Goal: Task Accomplishment & Management: Complete application form

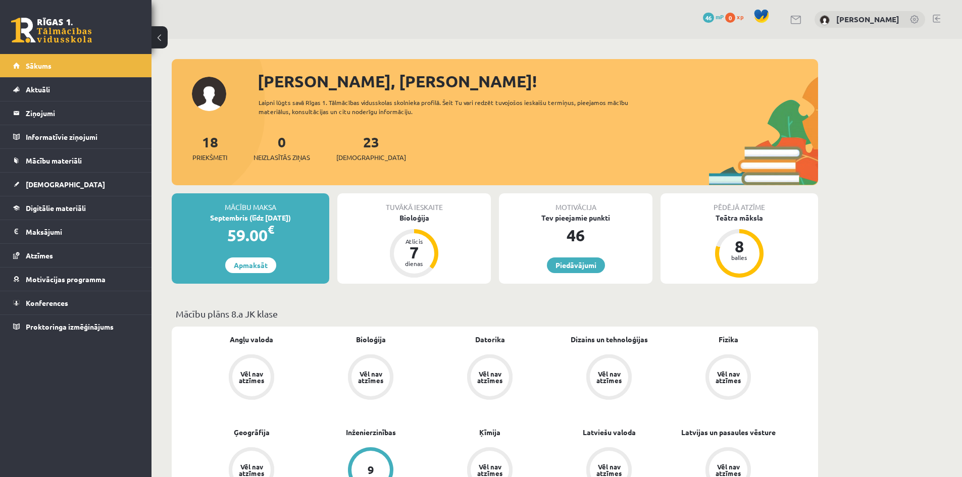
scroll to position [959, 0]
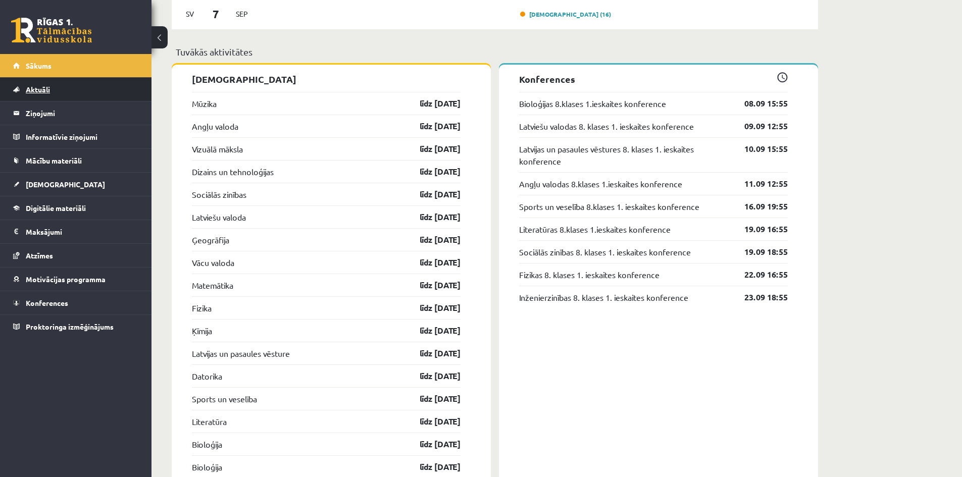
click at [85, 86] on link "Aktuāli" at bounding box center [76, 89] width 126 height 23
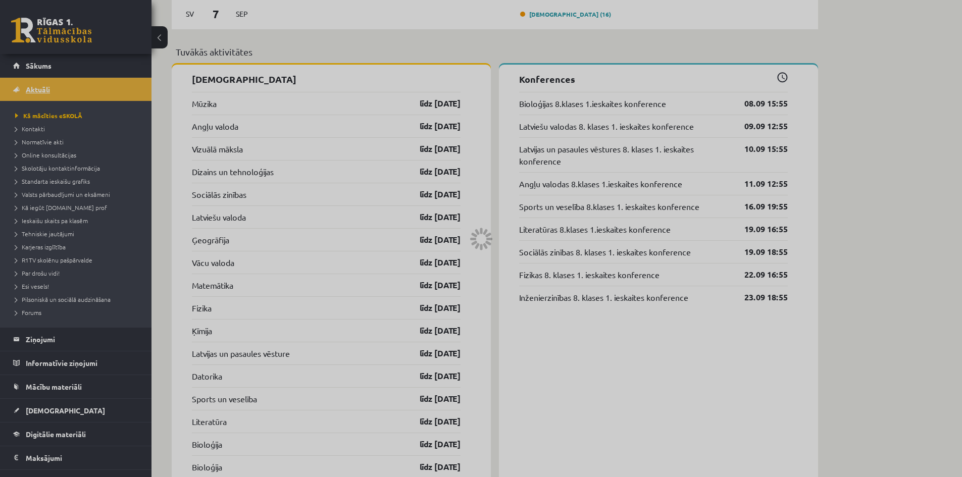
scroll to position [623, 0]
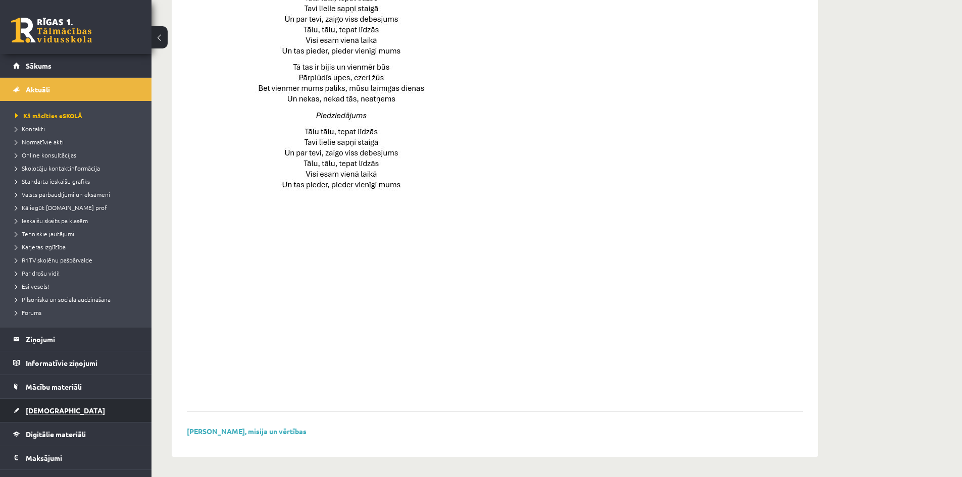
click at [68, 413] on link "[DEMOGRAPHIC_DATA]" at bounding box center [76, 410] width 126 height 23
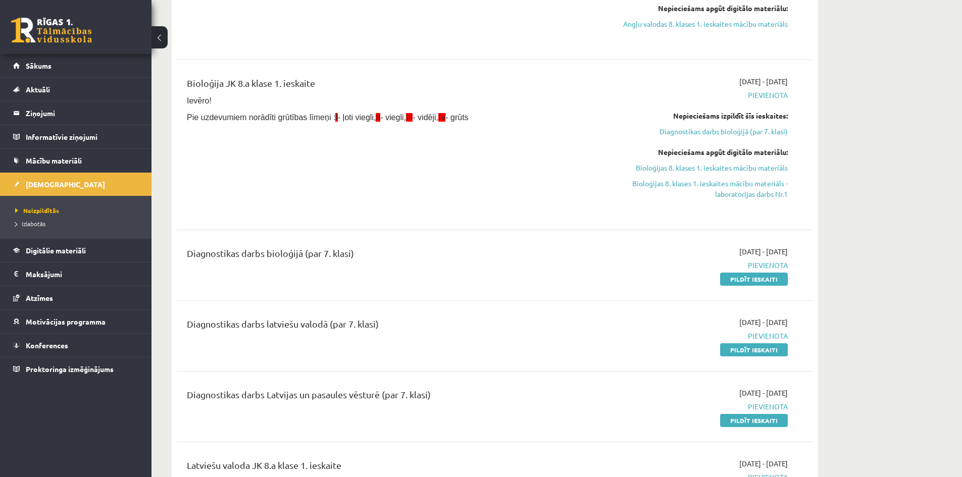
scroll to position [1381, 0]
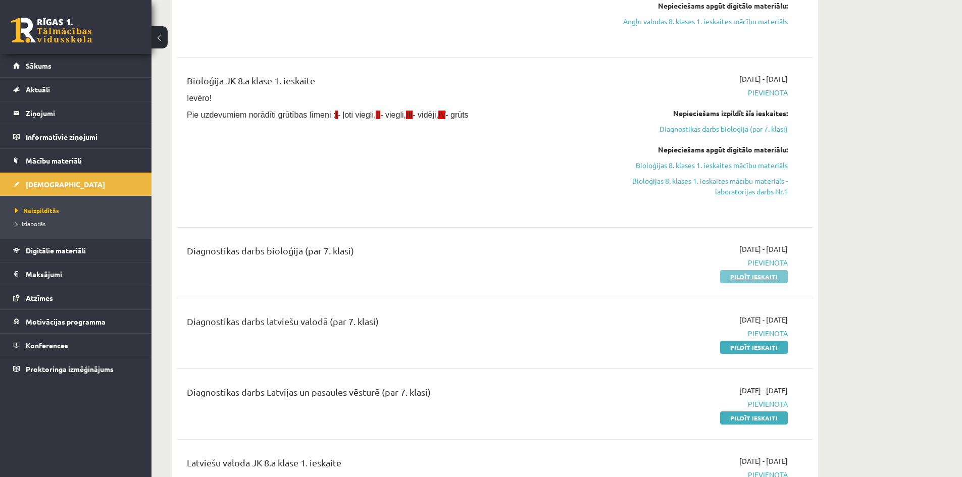
click at [735, 273] on link "Pildīt ieskaiti" at bounding box center [754, 276] width 68 height 13
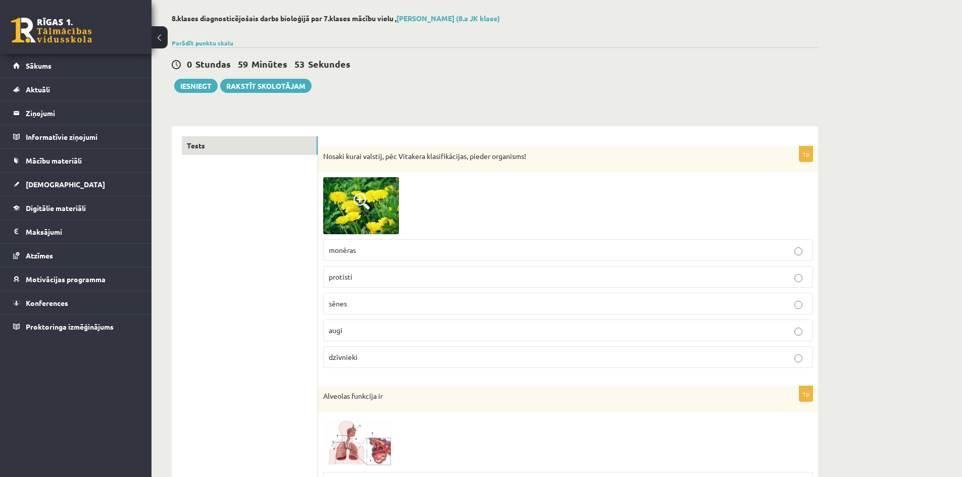
scroll to position [50, 0]
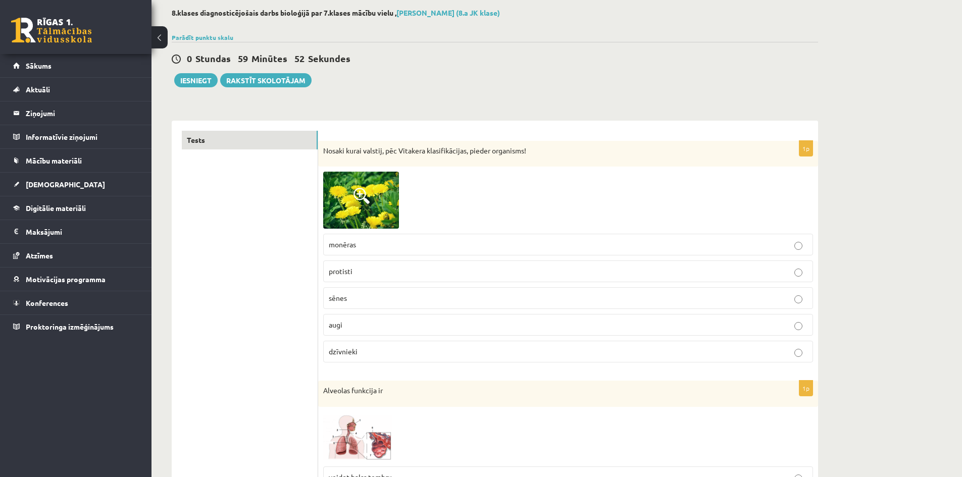
click at [366, 196] on span at bounding box center [361, 196] width 16 height 16
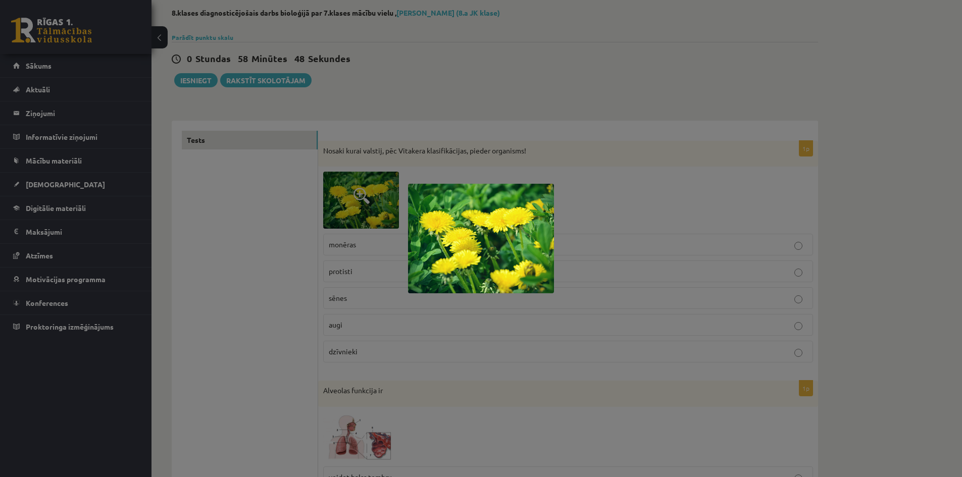
click at [605, 91] on div at bounding box center [481, 238] width 962 height 477
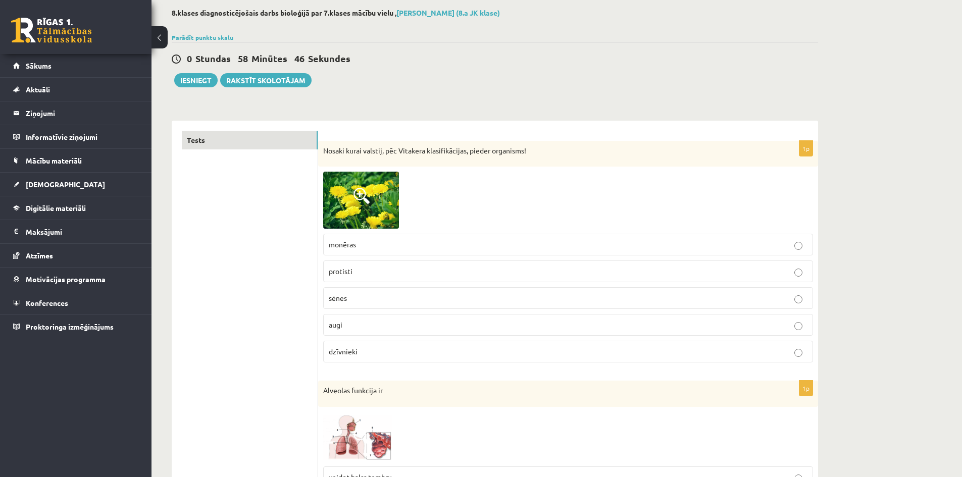
click at [513, 330] on p "augi" at bounding box center [568, 325] width 479 height 11
drag, startPoint x: 881, startPoint y: 156, endPoint x: 882, endPoint y: 168, distance: 12.7
drag, startPoint x: 882, startPoint y: 168, endPoint x: 900, endPoint y: 68, distance: 101.5
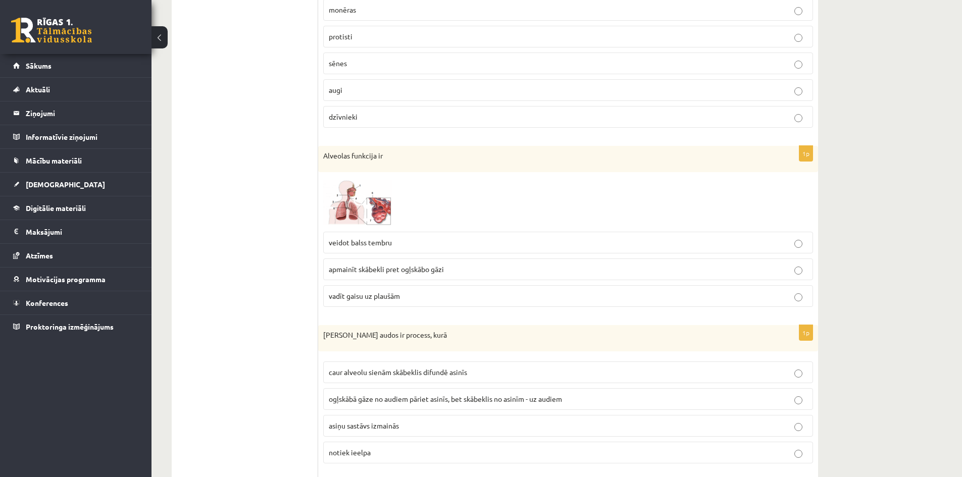
scroll to position [303, 0]
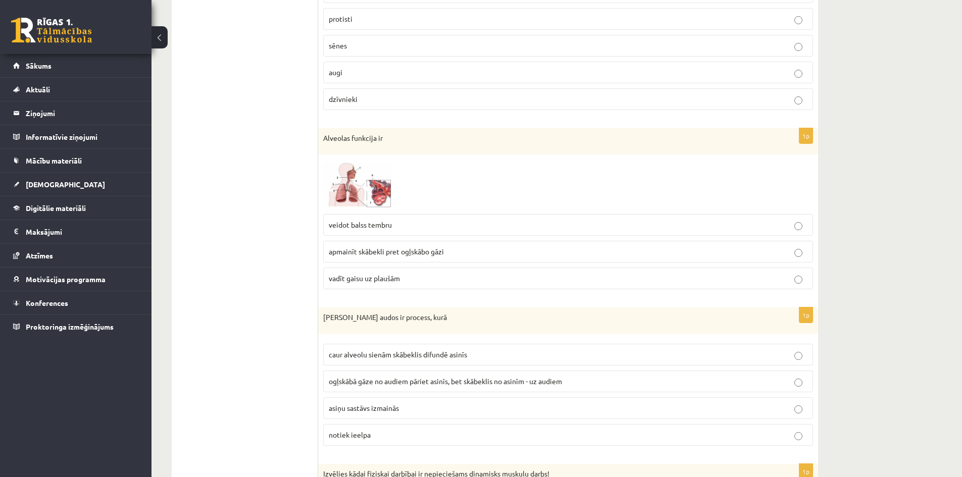
click at [366, 183] on span at bounding box center [361, 184] width 16 height 16
click at [0, 0] on div at bounding box center [0, 0] width 0 height 0
click at [355, 177] on span at bounding box center [361, 184] width 16 height 16
click at [0, 0] on div at bounding box center [0, 0] width 0 height 0
drag, startPoint x: 355, startPoint y: 177, endPoint x: 349, endPoint y: 175, distance: 6.2
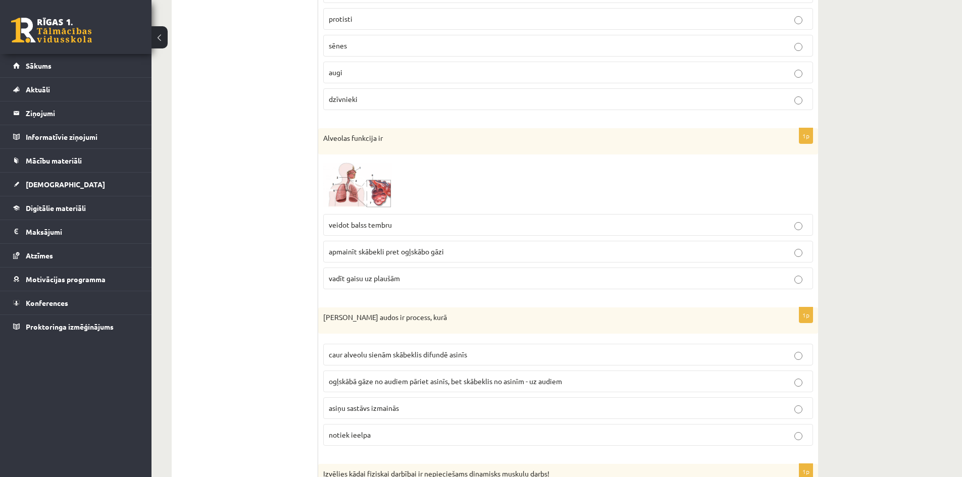
click at [355, 177] on span at bounding box center [361, 184] width 16 height 16
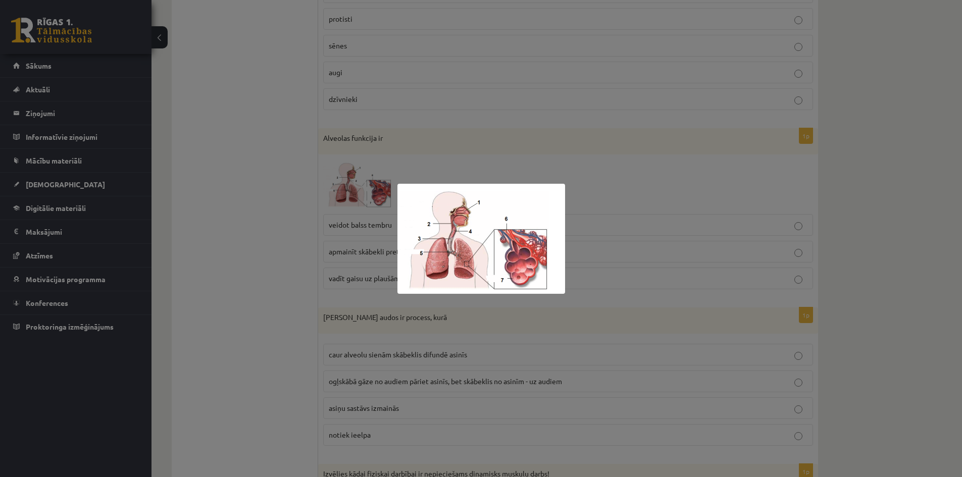
click at [214, 193] on div at bounding box center [481, 238] width 962 height 477
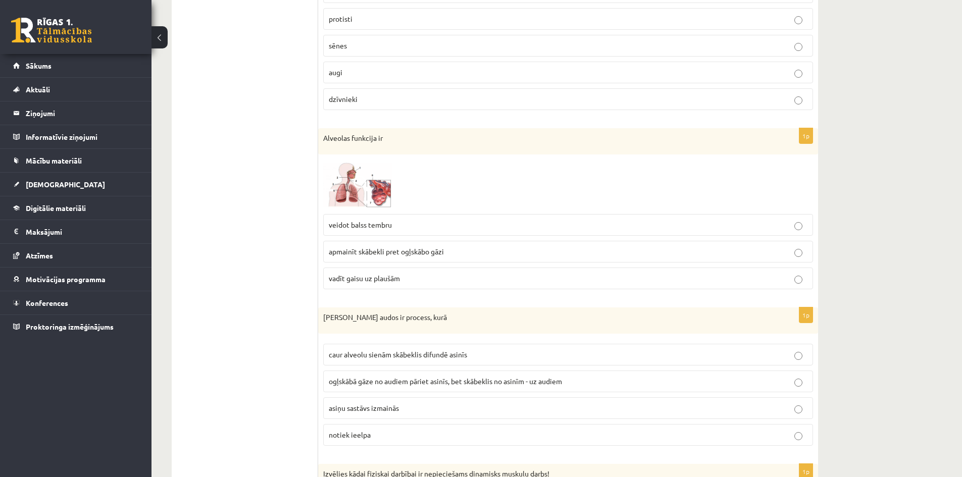
click at [451, 251] on p "apmainīt skābekli pret ogļskābo gāzi" at bounding box center [568, 251] width 479 height 11
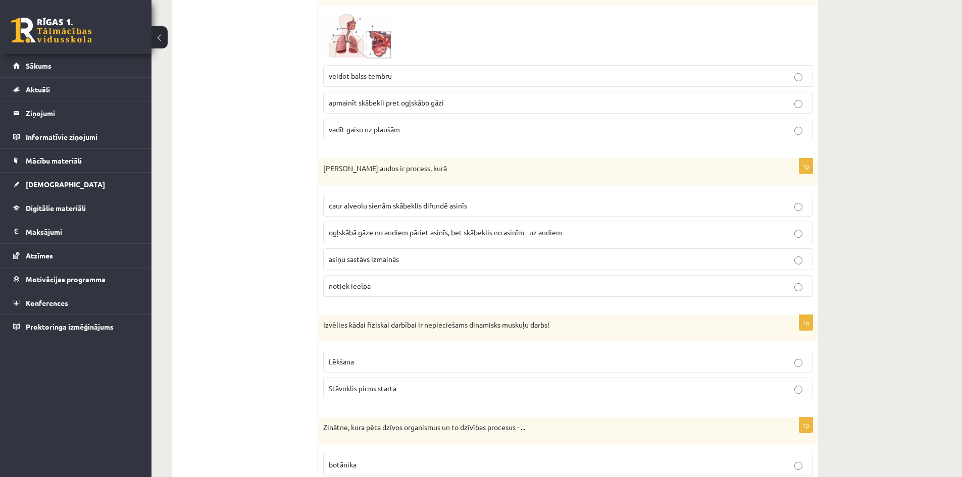
scroll to position [454, 0]
click at [801, 252] on p "asiņu sastāvs izmainās" at bounding box center [568, 256] width 479 height 11
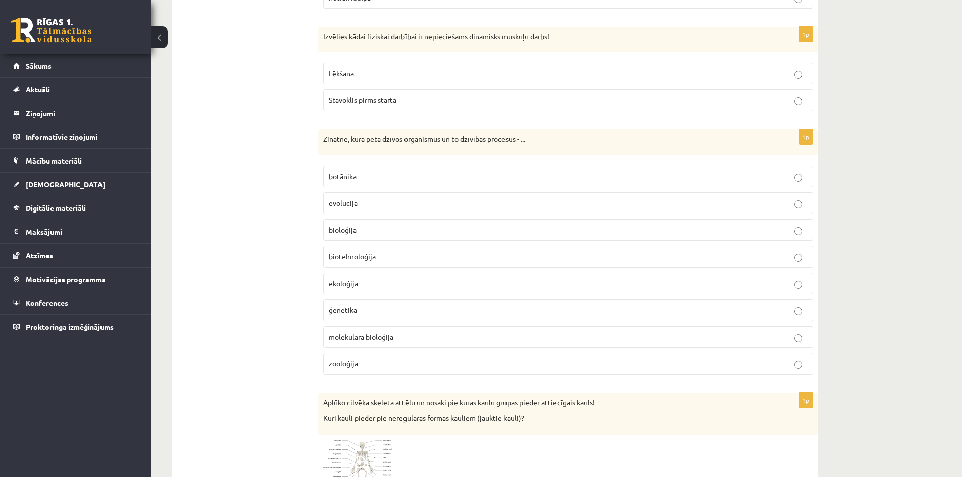
scroll to position [757, 0]
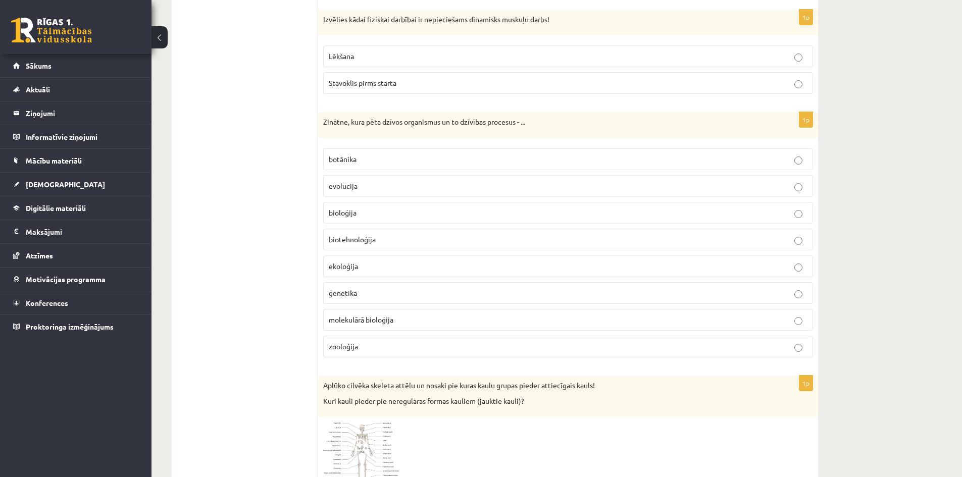
click at [513, 216] on p "bioloģija" at bounding box center [568, 213] width 479 height 11
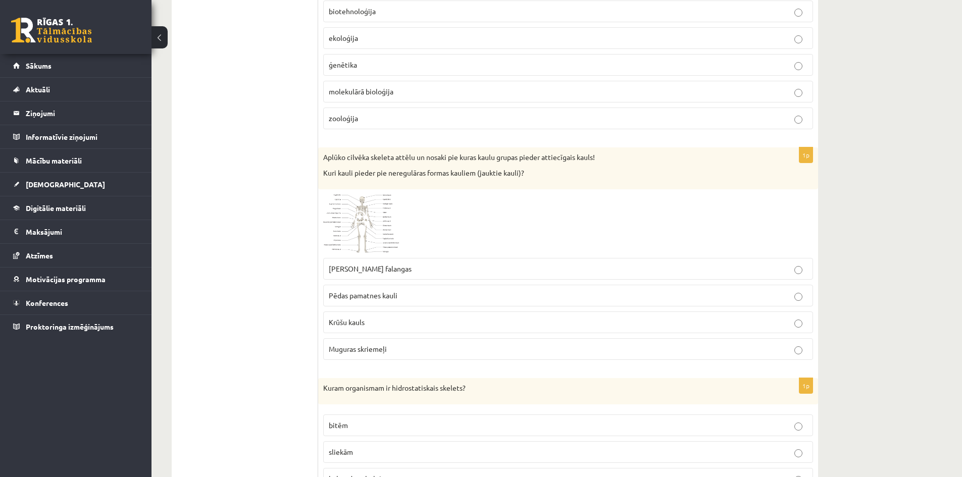
scroll to position [1010, 0]
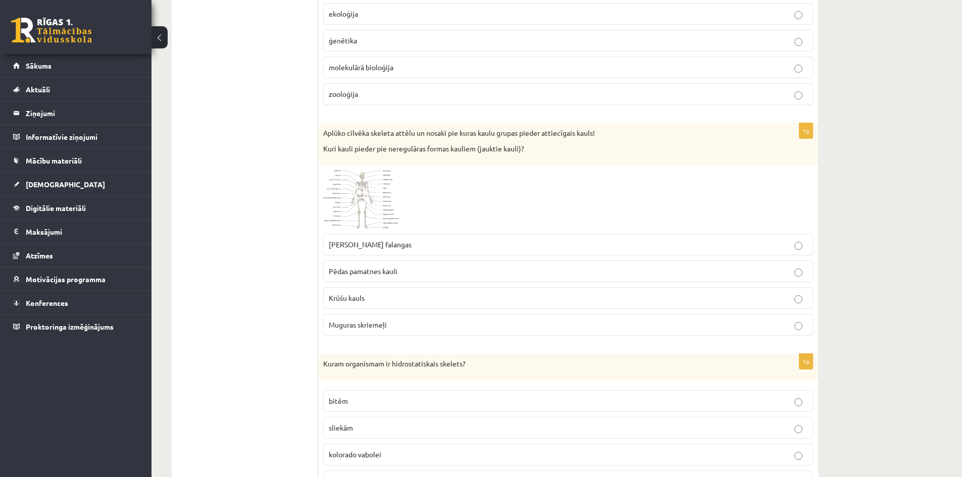
click at [370, 182] on img at bounding box center [361, 199] width 76 height 59
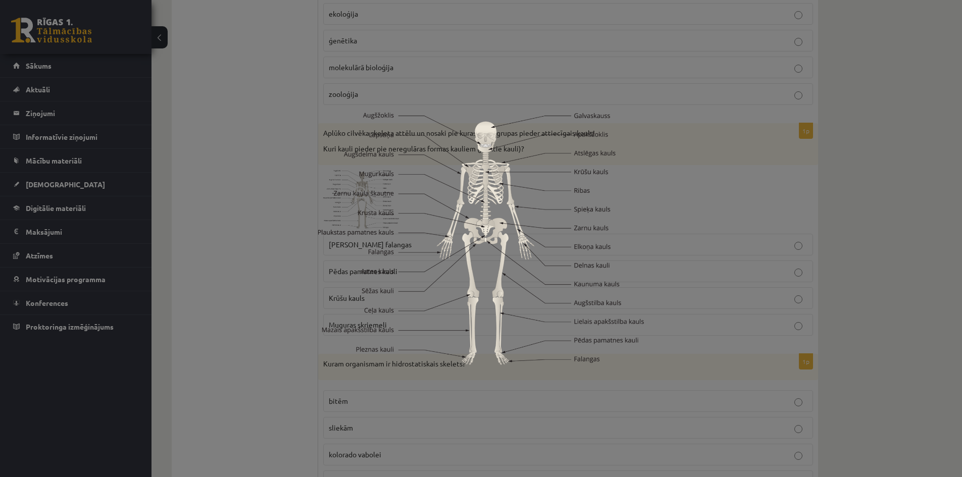
click at [542, 401] on div at bounding box center [481, 238] width 962 height 477
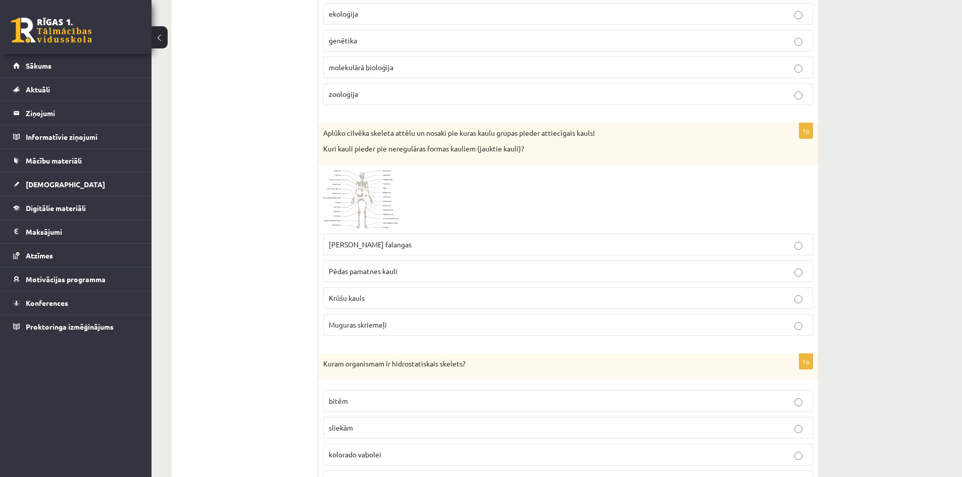
click at [377, 196] on img at bounding box center [361, 199] width 76 height 59
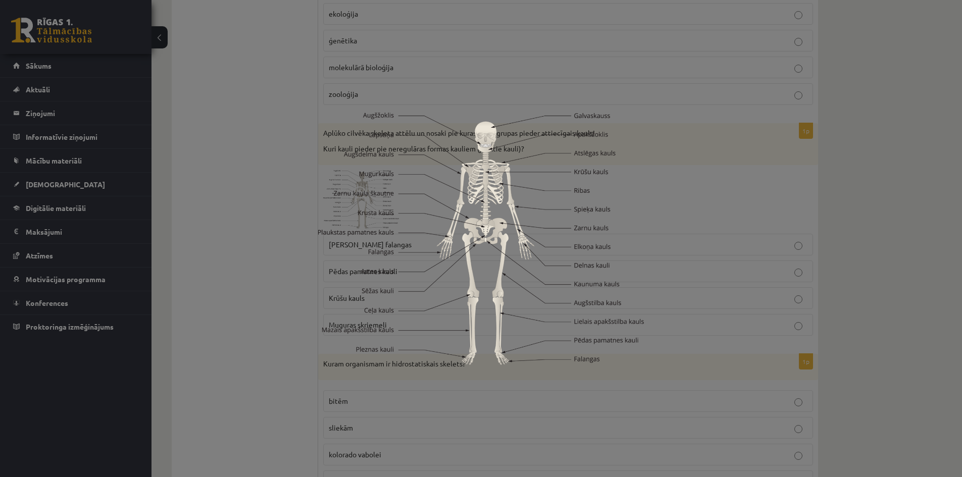
drag, startPoint x: 272, startPoint y: 219, endPoint x: 287, endPoint y: 215, distance: 15.6
click at [273, 219] on div at bounding box center [481, 238] width 962 height 477
click at [275, 219] on div at bounding box center [481, 238] width 962 height 477
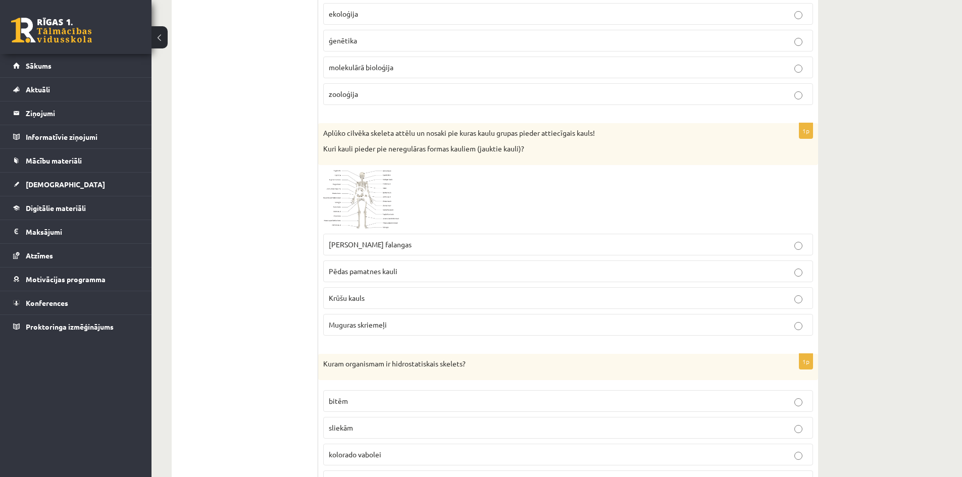
click at [363, 191] on span at bounding box center [361, 194] width 16 height 16
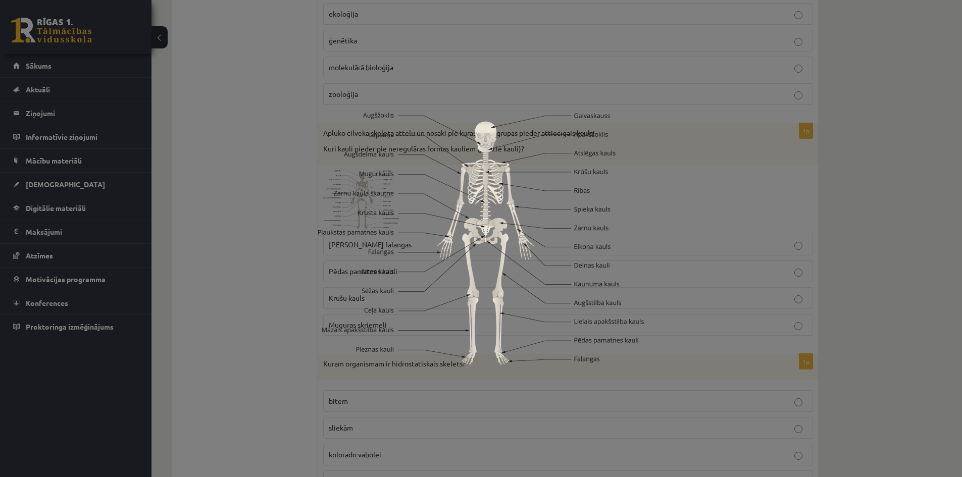
click at [449, 202] on img at bounding box center [480, 239] width 325 height 252
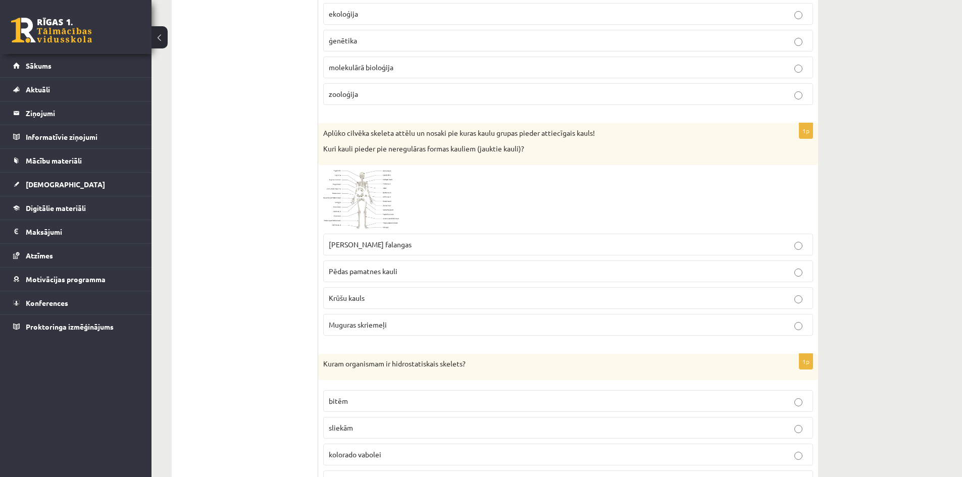
click at [372, 188] on img at bounding box center [361, 199] width 76 height 59
click at [372, 188] on img at bounding box center [480, 239] width 325 height 252
click at [372, 188] on img at bounding box center [361, 199] width 76 height 59
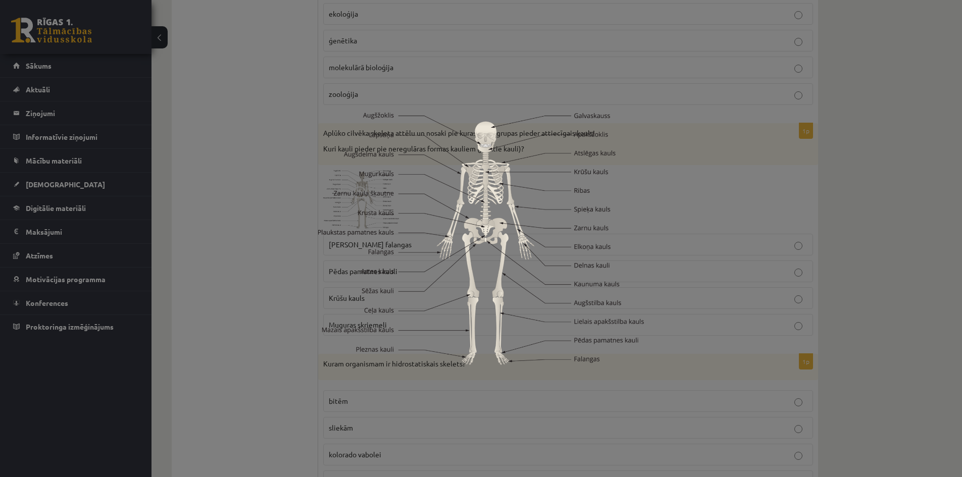
click at [268, 210] on div at bounding box center [481, 238] width 962 height 477
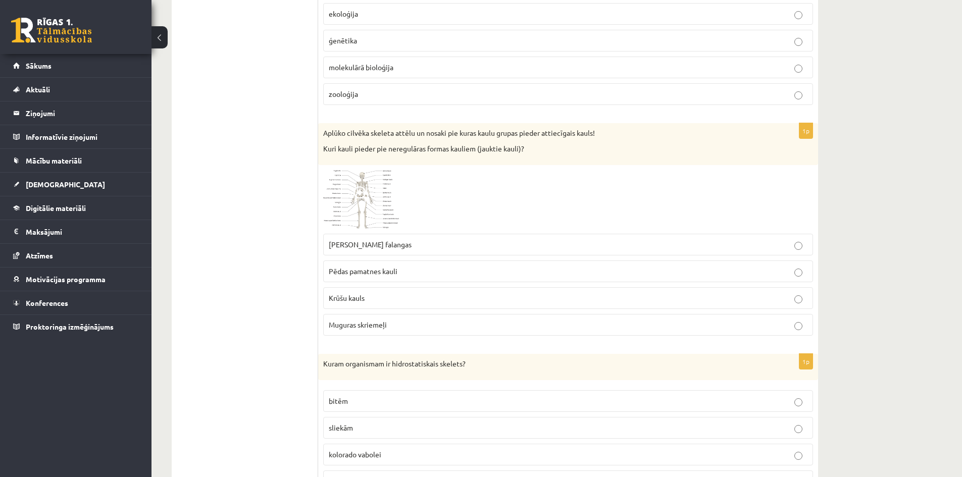
click at [407, 322] on p "Muguras skriemeļi" at bounding box center [568, 325] width 479 height 11
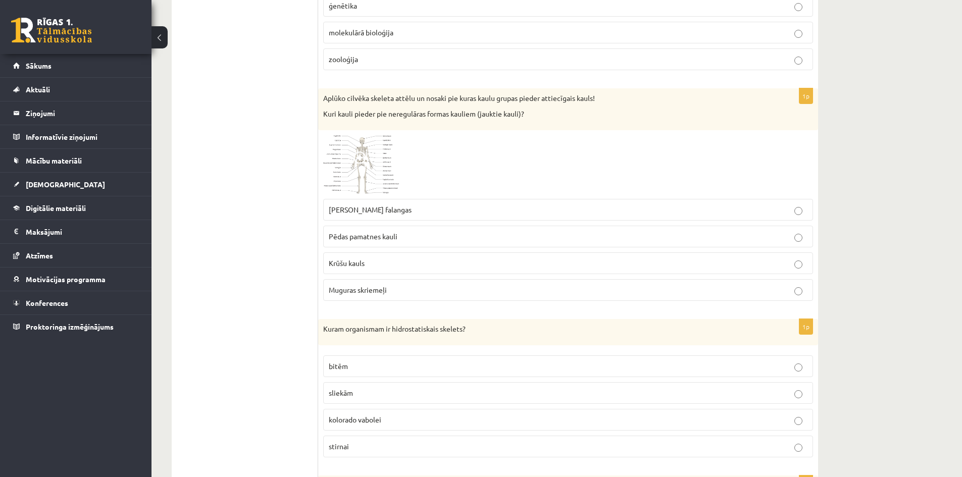
scroll to position [1212, 0]
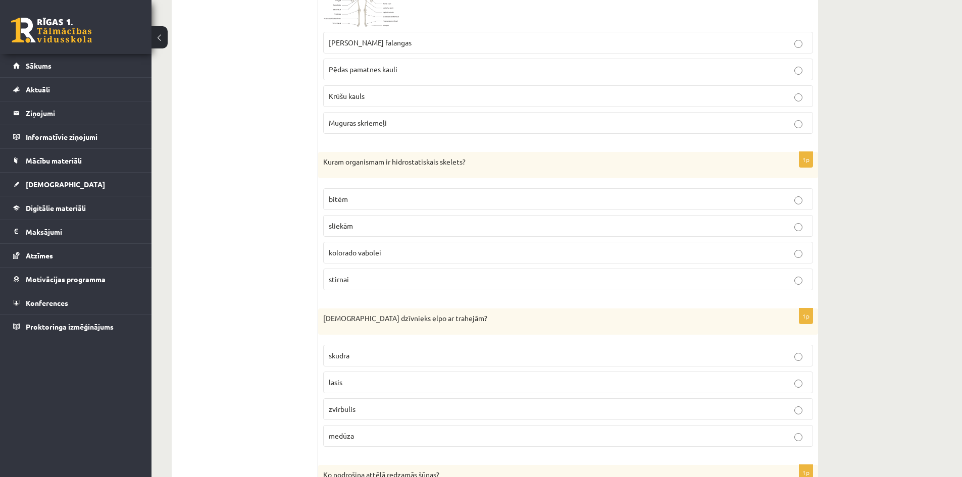
click at [612, 228] on p "sliekām" at bounding box center [568, 226] width 479 height 11
click at [613, 227] on p "sliekām" at bounding box center [568, 226] width 479 height 11
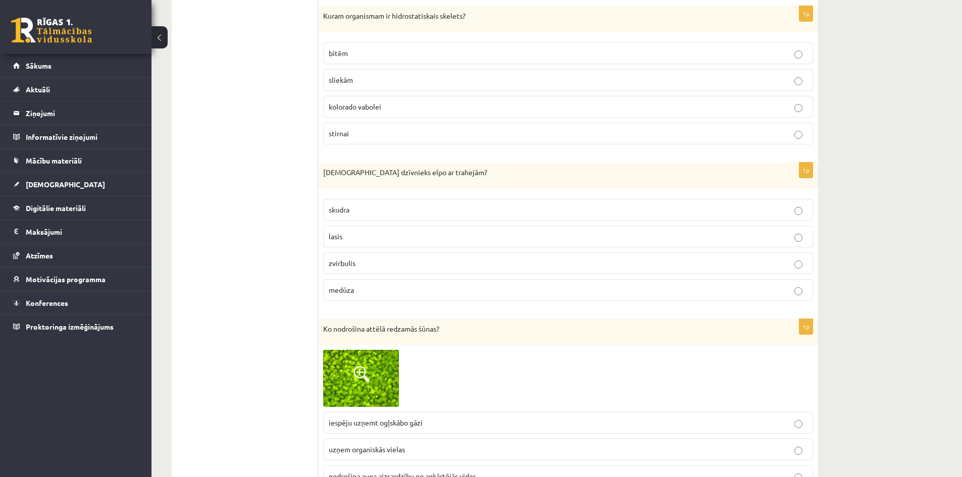
scroll to position [1363, 0]
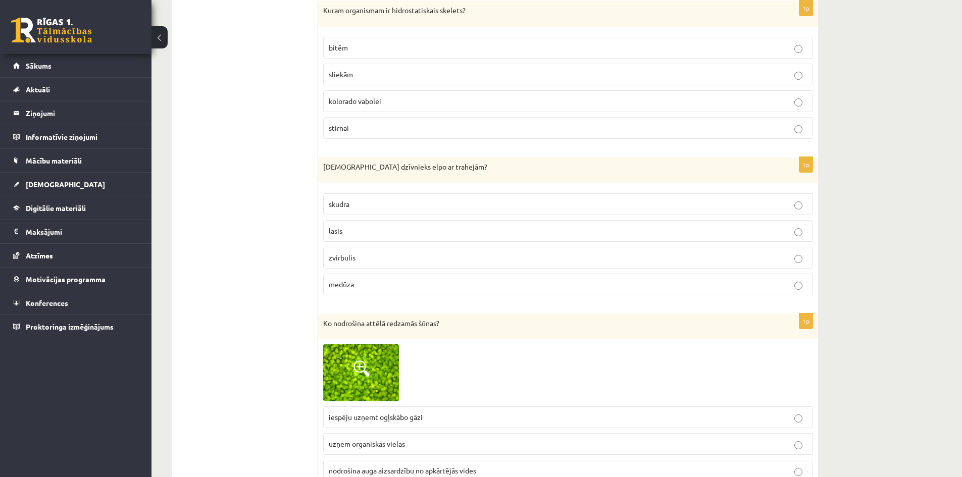
click at [546, 206] on p "skudra" at bounding box center [568, 204] width 479 height 11
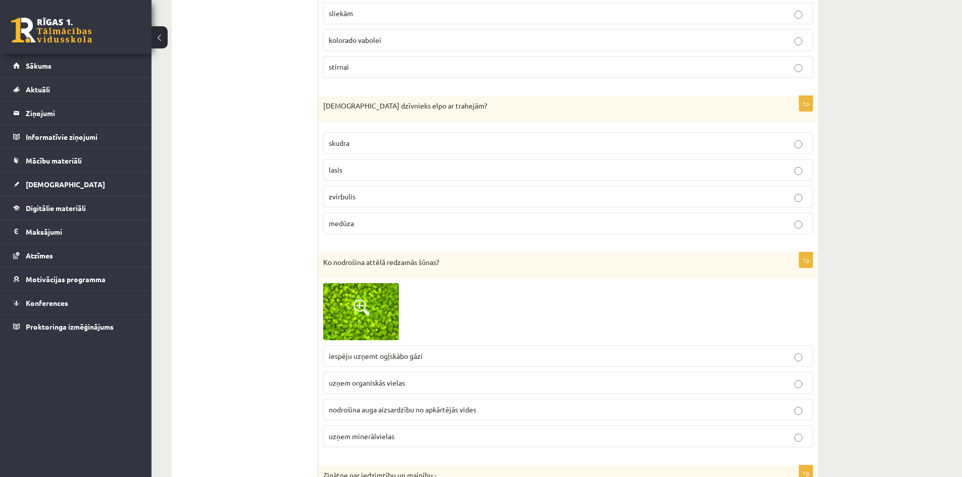
scroll to position [1464, 0]
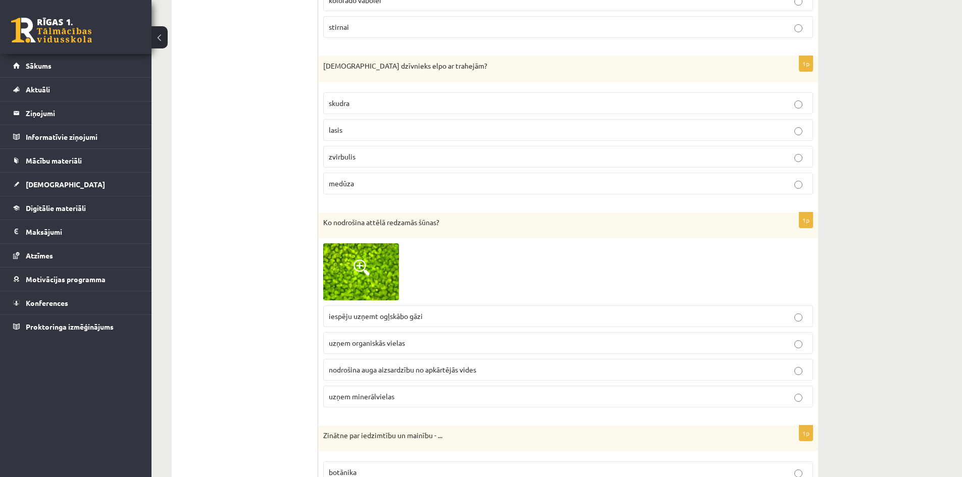
click at [380, 268] on img at bounding box center [361, 271] width 76 height 57
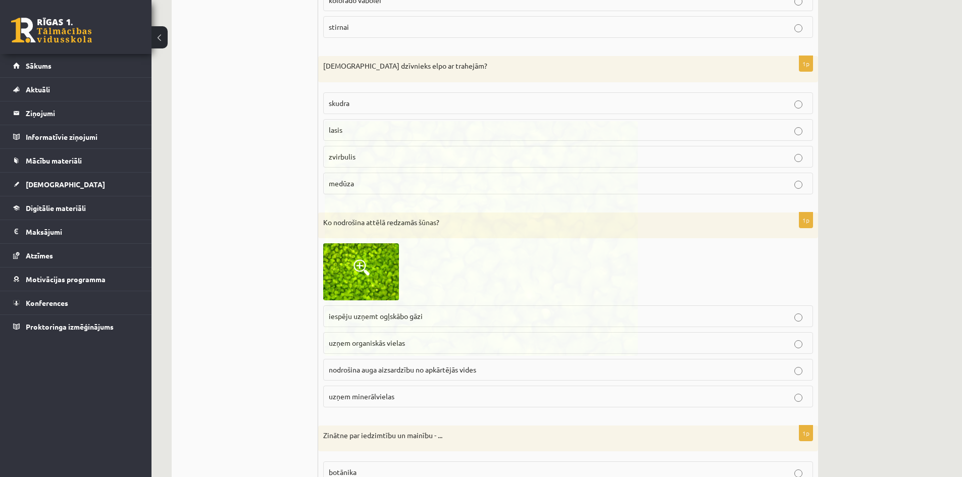
click at [380, 268] on img at bounding box center [481, 238] width 313 height 235
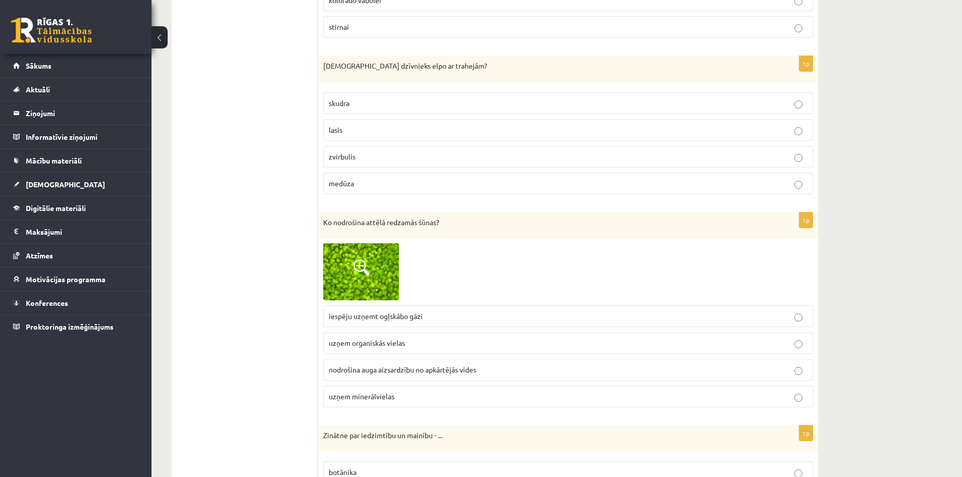
click at [380, 268] on img at bounding box center [361, 271] width 76 height 57
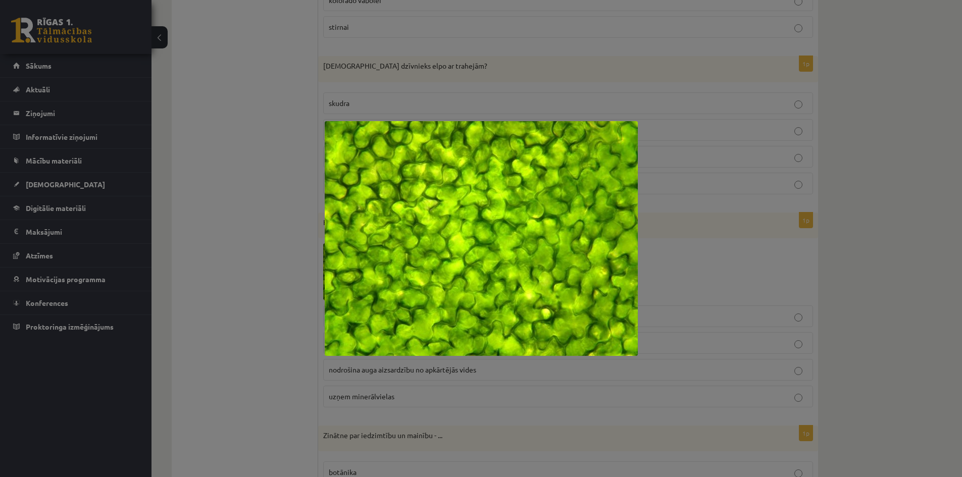
click at [735, 260] on div at bounding box center [481, 238] width 962 height 477
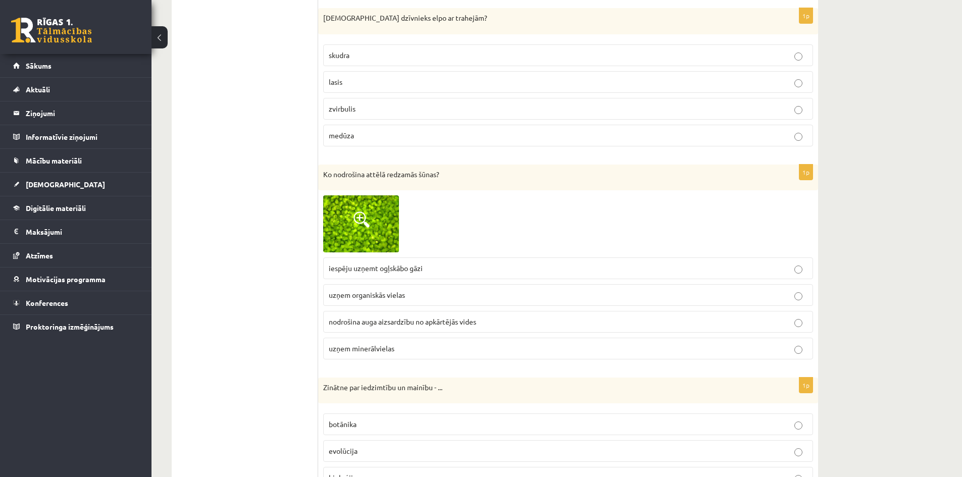
scroll to position [1515, 0]
click at [637, 293] on p "uzņem organiskās vielas" at bounding box center [568, 292] width 479 height 11
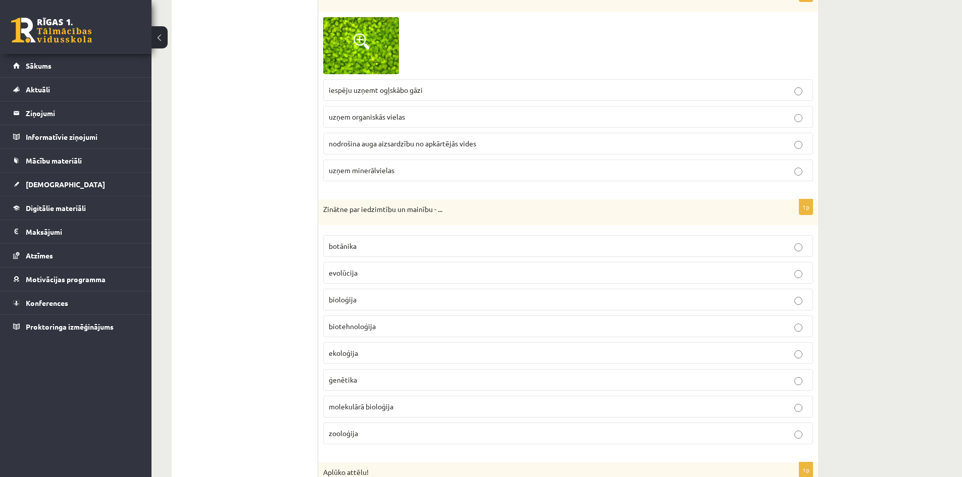
scroll to position [1717, 0]
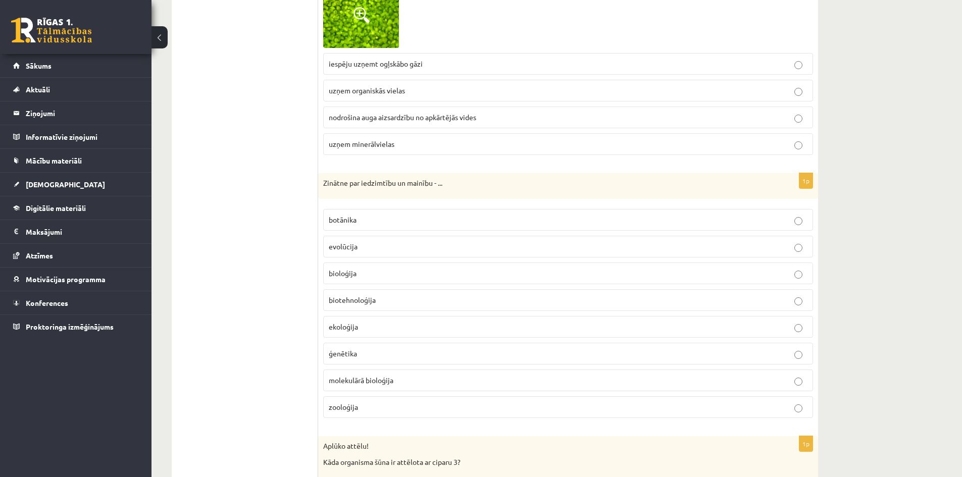
click at [603, 351] on p "ģenētika" at bounding box center [568, 353] width 479 height 11
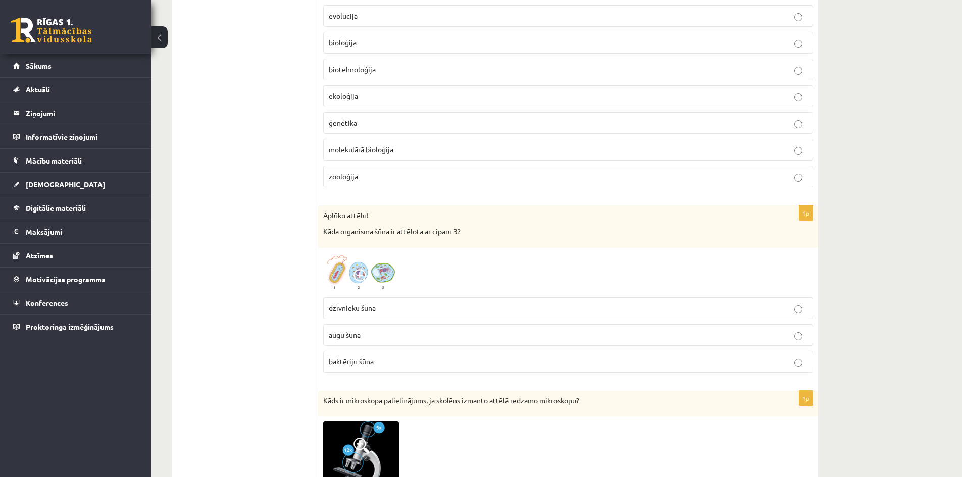
scroll to position [1969, 0]
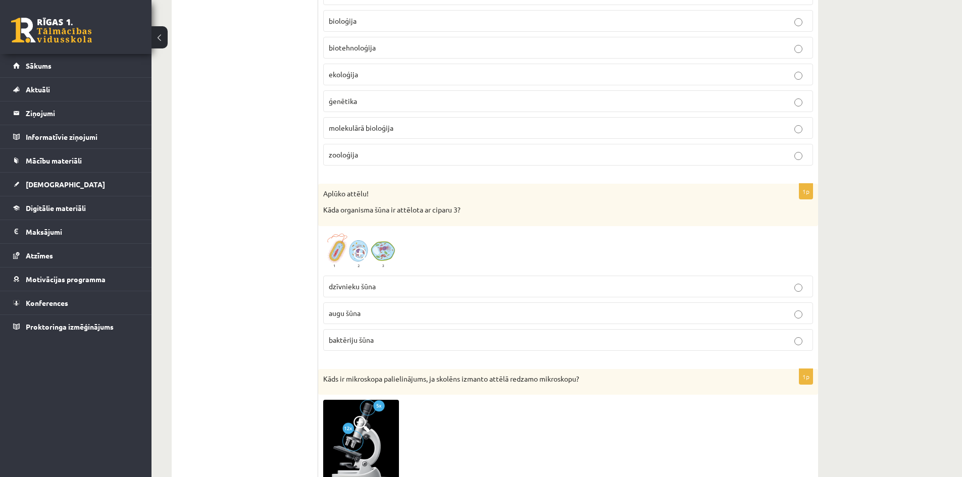
click at [359, 245] on img at bounding box center [361, 250] width 76 height 39
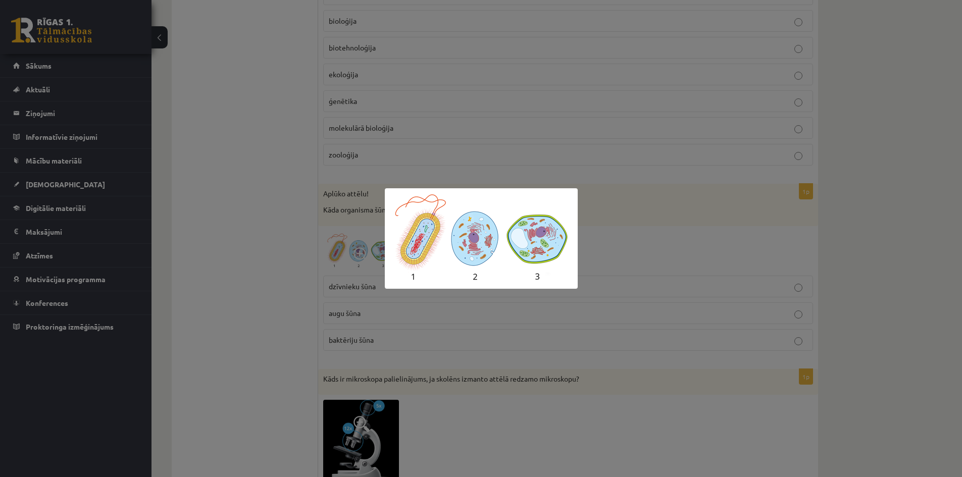
click at [286, 302] on div at bounding box center [481, 238] width 962 height 477
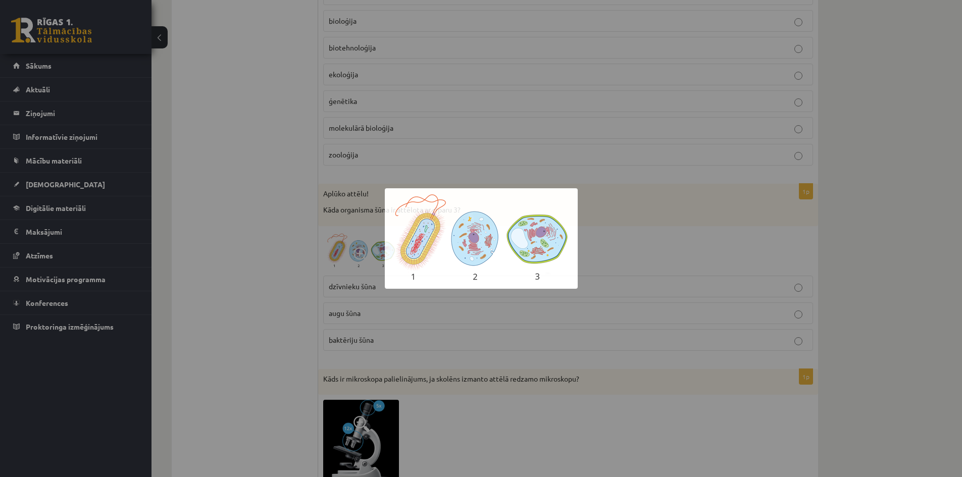
click at [286, 302] on div at bounding box center [481, 238] width 962 height 477
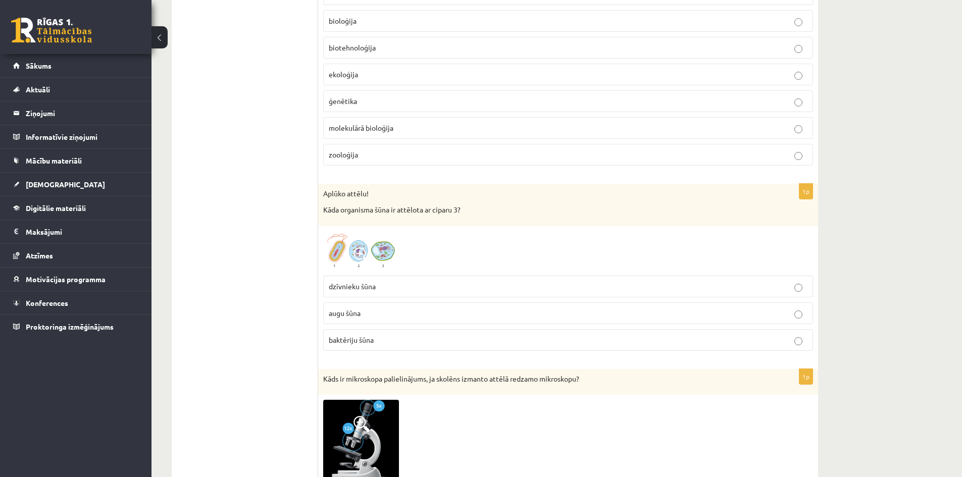
click at [380, 283] on p "dzīvnieku šūna" at bounding box center [568, 286] width 479 height 11
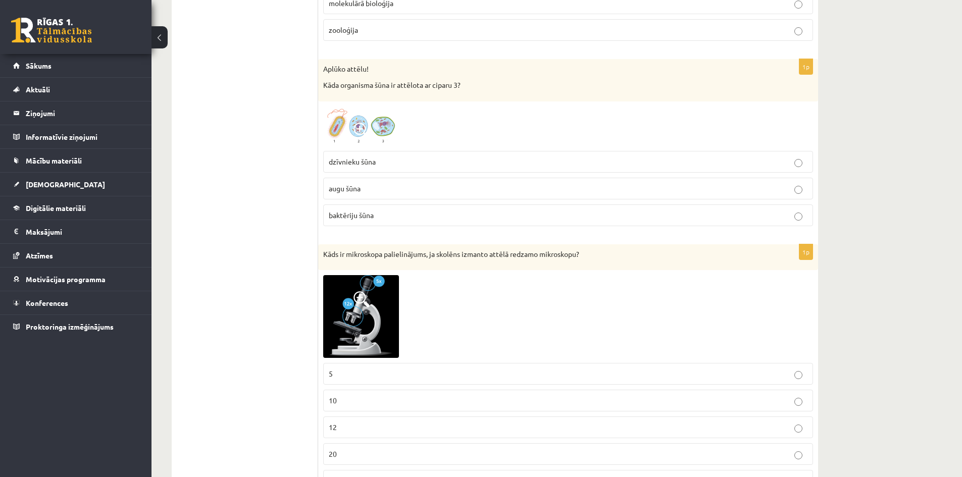
scroll to position [2121, 0]
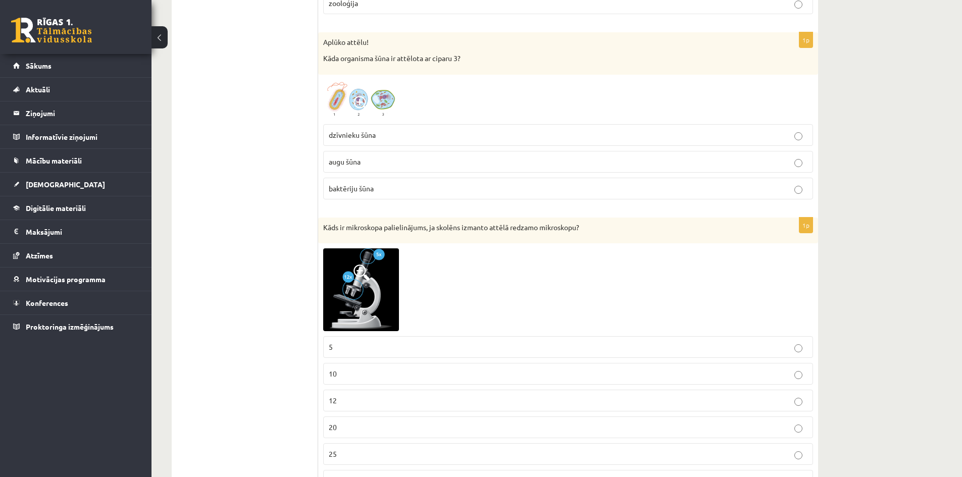
click at [379, 284] on img at bounding box center [361, 289] width 76 height 83
click at [0, 0] on div at bounding box center [0, 0] width 0 height 0
click at [379, 284] on img at bounding box center [361, 289] width 76 height 83
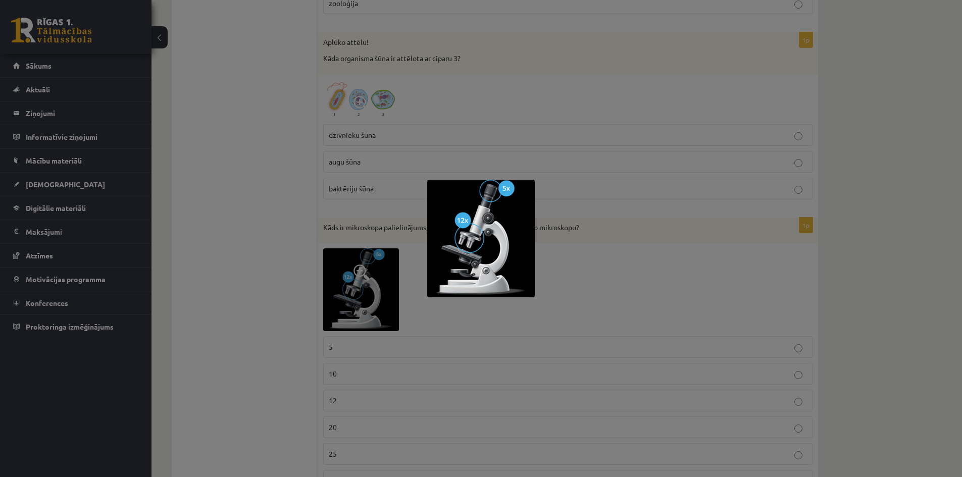
click at [585, 279] on div at bounding box center [481, 238] width 962 height 477
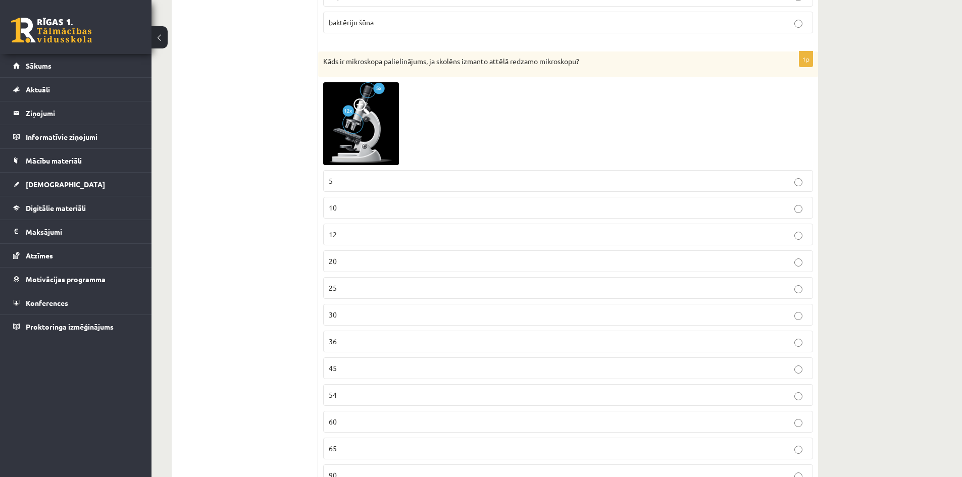
scroll to position [2272, 0]
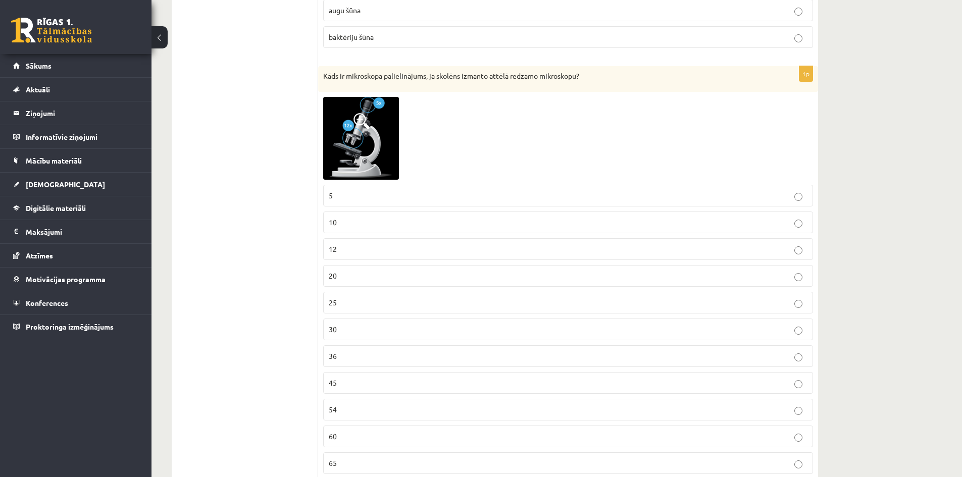
click at [499, 433] on p "60" at bounding box center [568, 436] width 479 height 11
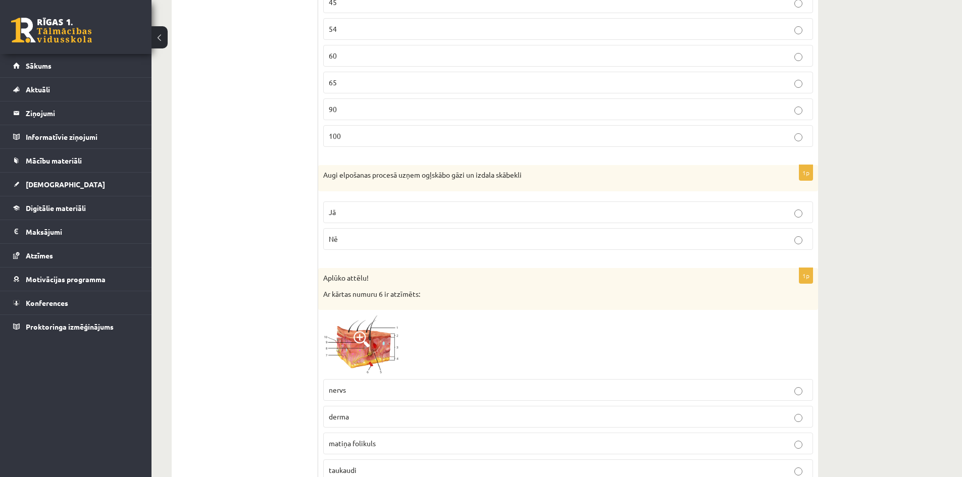
scroll to position [2676, 0]
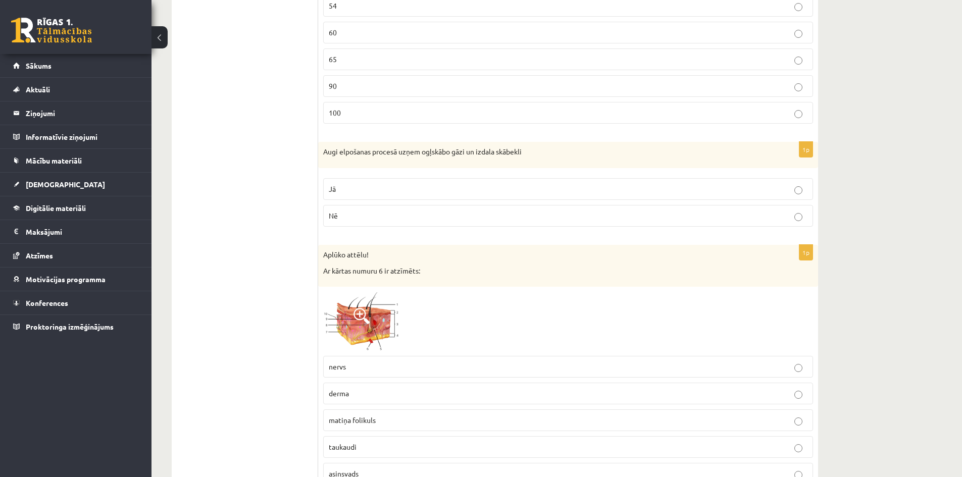
click at [781, 185] on p "Jā" at bounding box center [568, 189] width 479 height 11
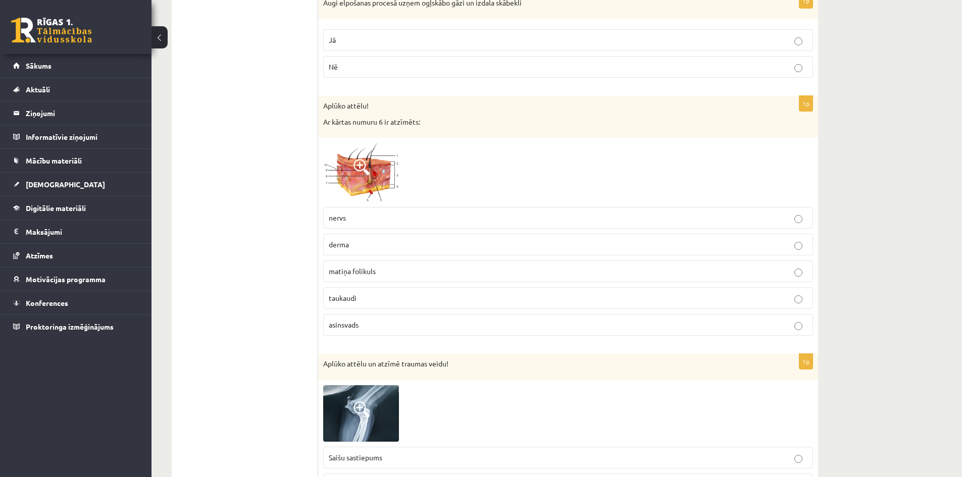
scroll to position [2828, 0]
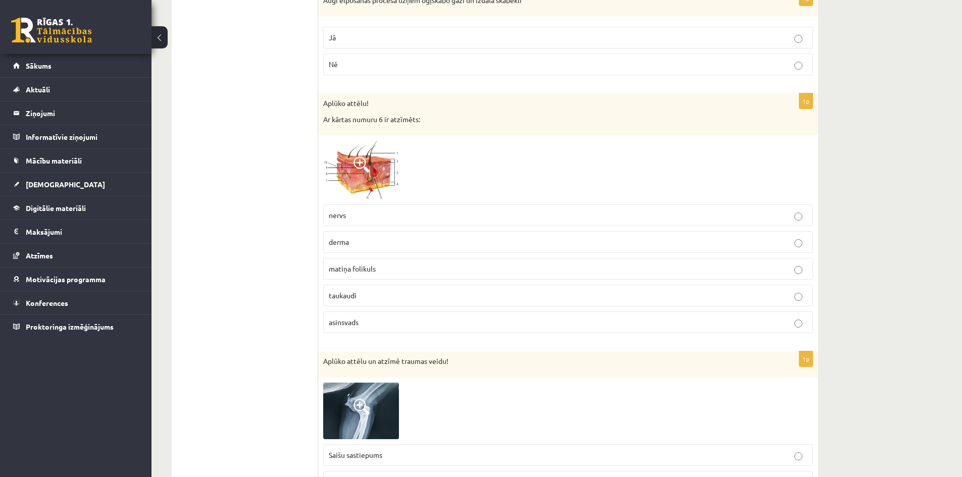
click at [382, 173] on img at bounding box center [361, 169] width 76 height 59
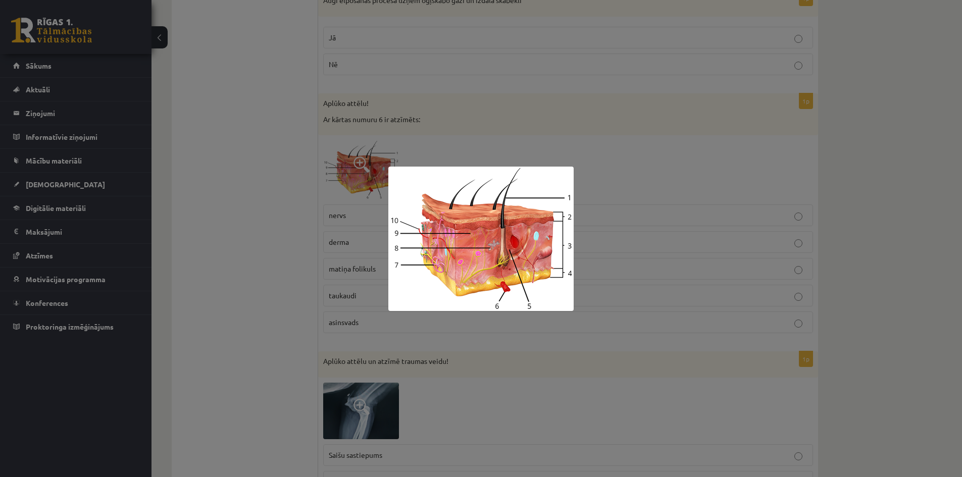
click at [867, 289] on div at bounding box center [481, 238] width 962 height 477
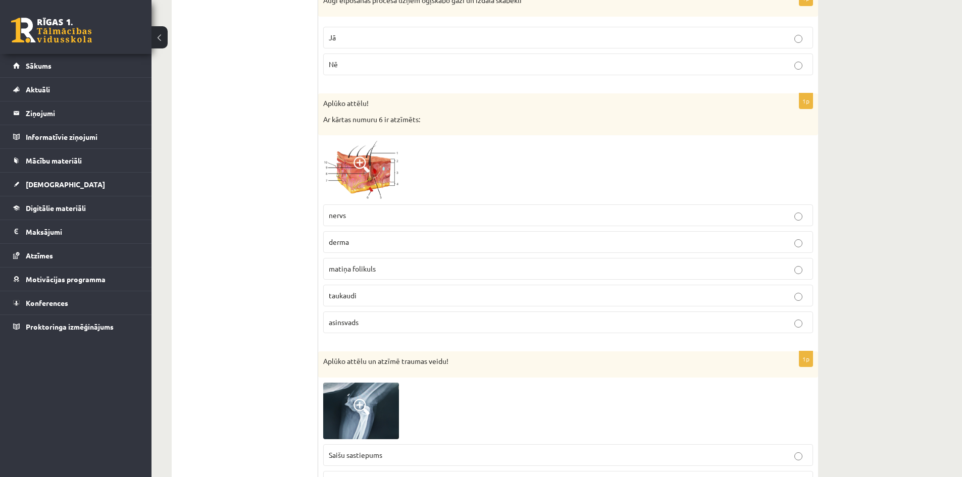
click at [792, 323] on p "asinsvads" at bounding box center [568, 322] width 479 height 11
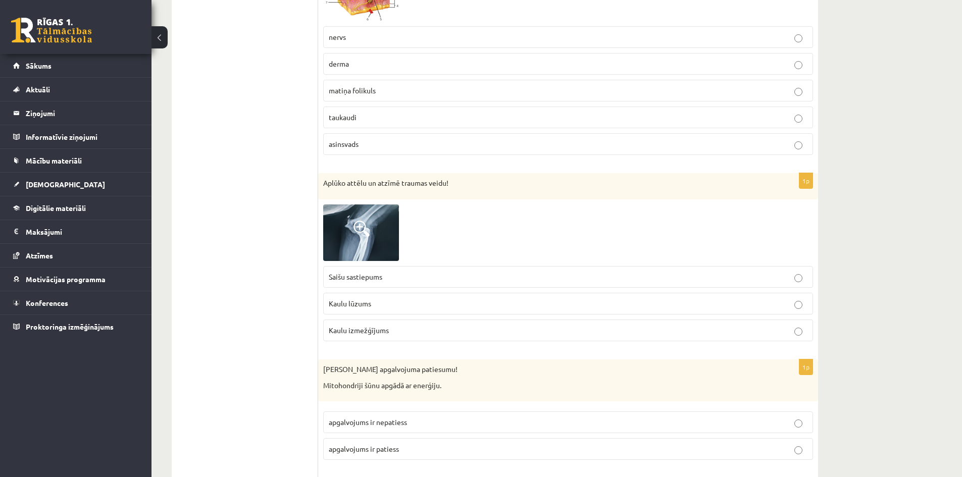
scroll to position [3030, 0]
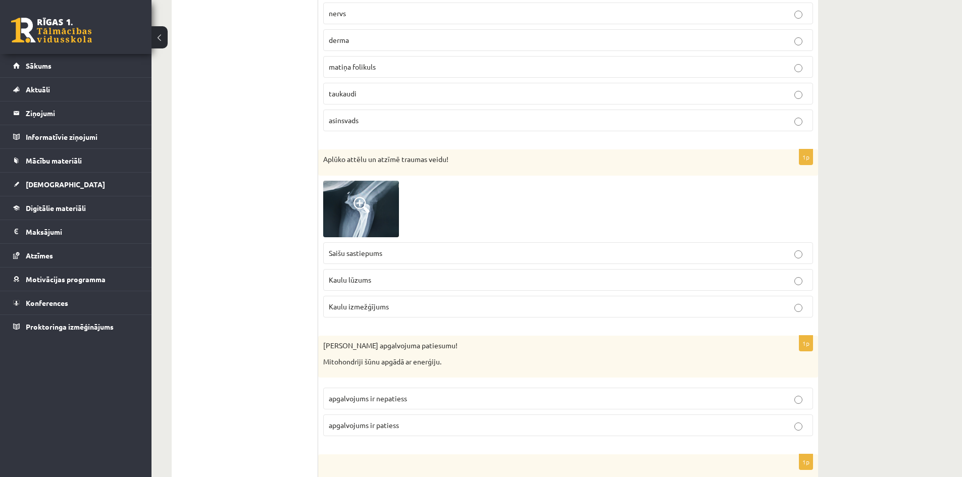
click at [354, 209] on span at bounding box center [361, 205] width 16 height 16
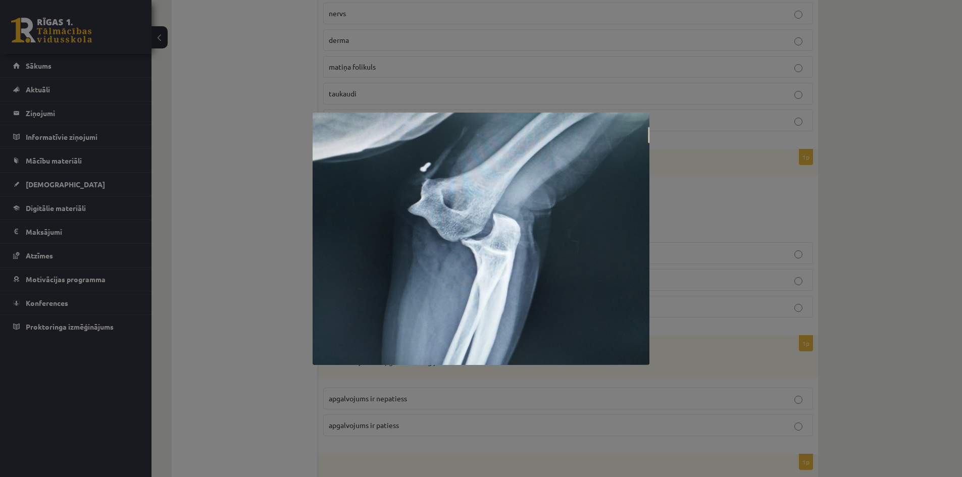
click at [172, 294] on div at bounding box center [481, 238] width 962 height 477
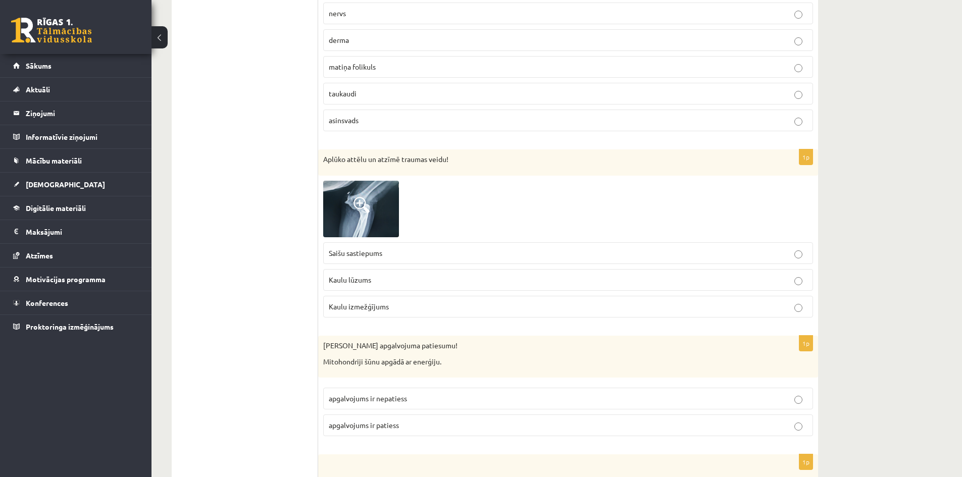
click at [412, 306] on p "Kaulu izmežģījums" at bounding box center [568, 306] width 479 height 11
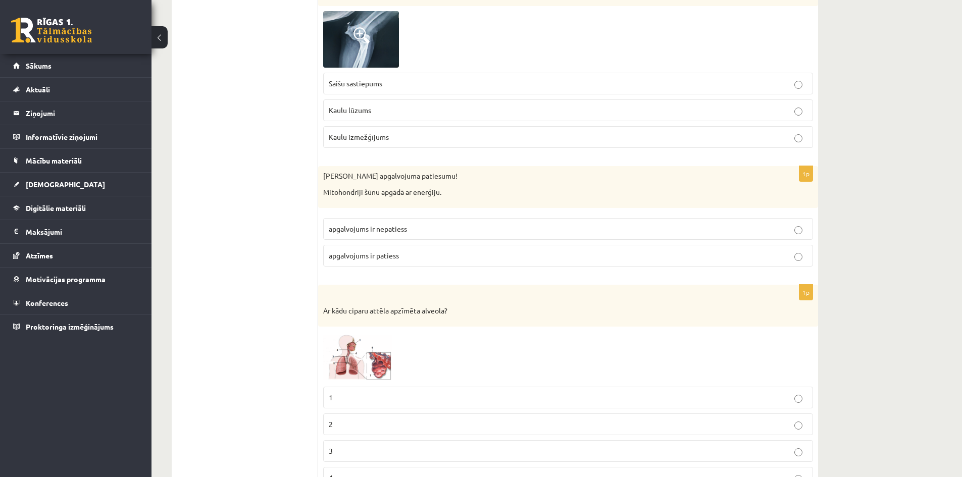
scroll to position [3232, 0]
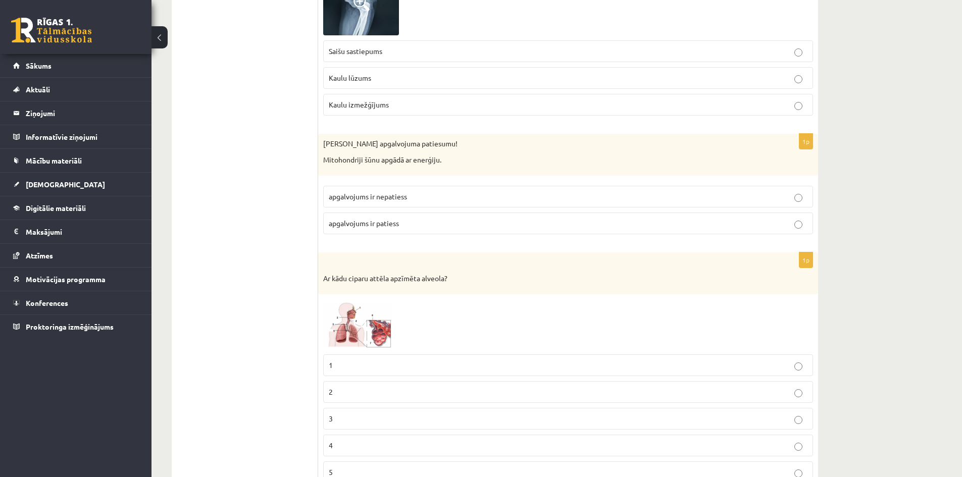
click at [522, 216] on label "apgalvojums ir patiess" at bounding box center [568, 224] width 490 height 22
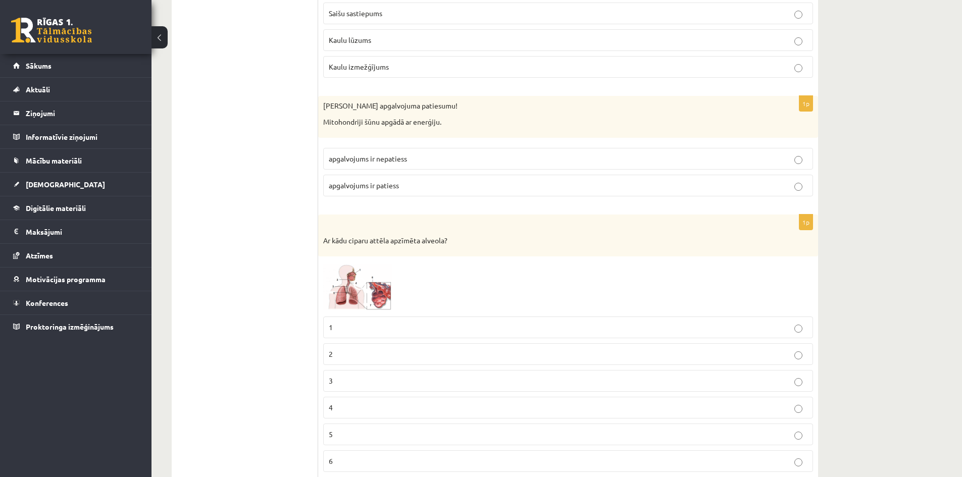
scroll to position [3383, 0]
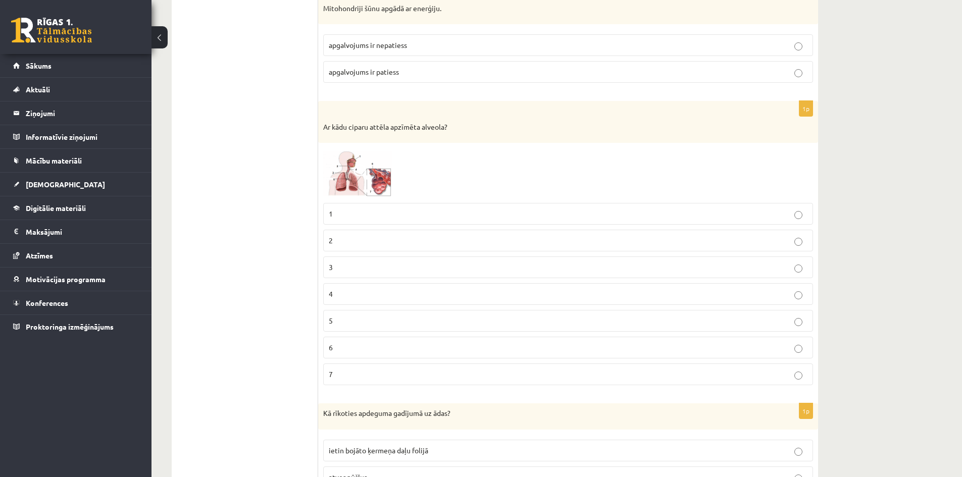
click at [367, 175] on span at bounding box center [361, 172] width 16 height 16
click at [0, 0] on div at bounding box center [0, 0] width 0 height 0
click at [367, 175] on span at bounding box center [361, 172] width 16 height 16
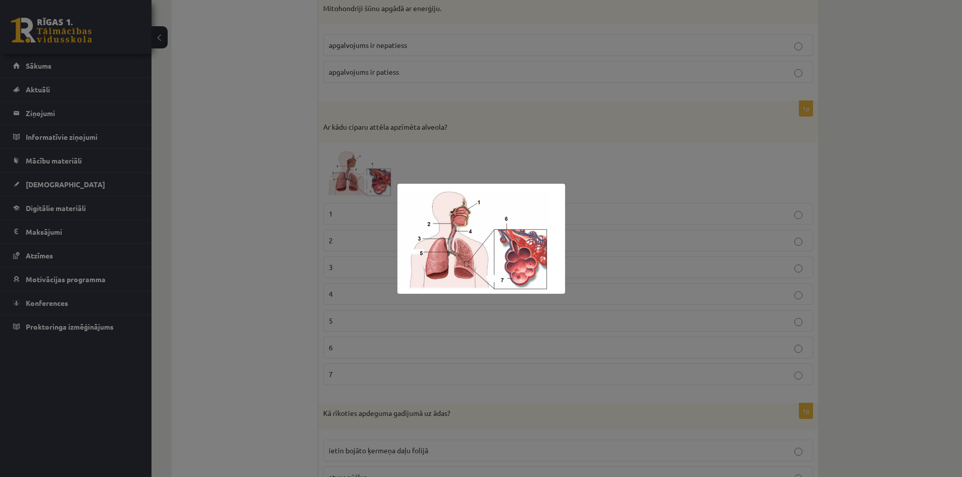
click at [624, 167] on div at bounding box center [481, 238] width 962 height 477
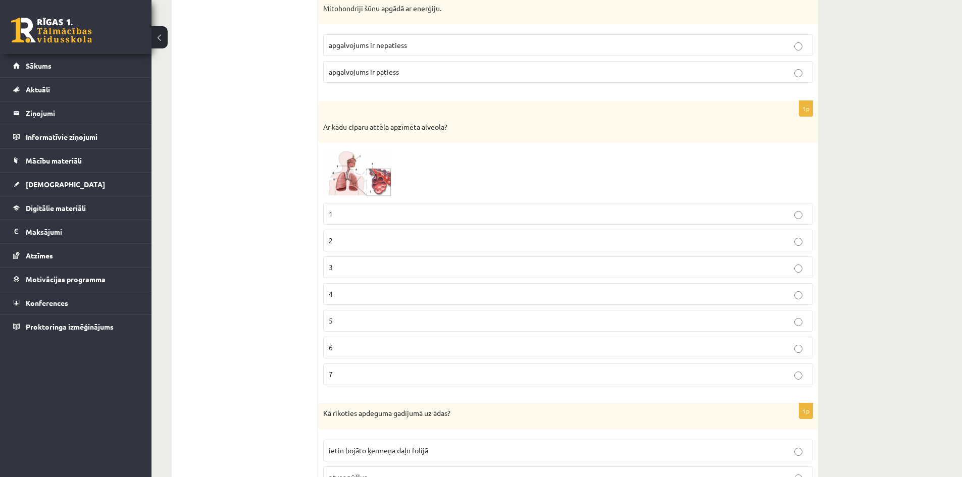
click at [612, 376] on p "7" at bounding box center [568, 374] width 479 height 11
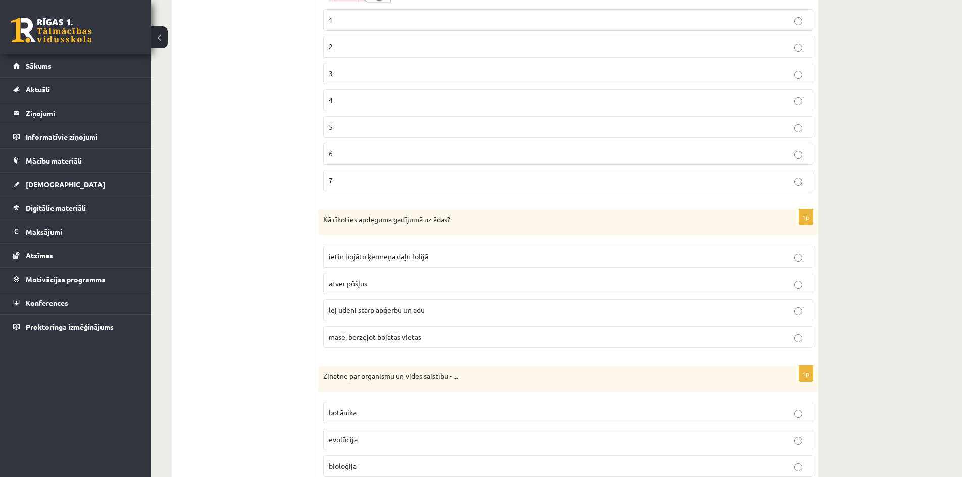
scroll to position [3636, 0]
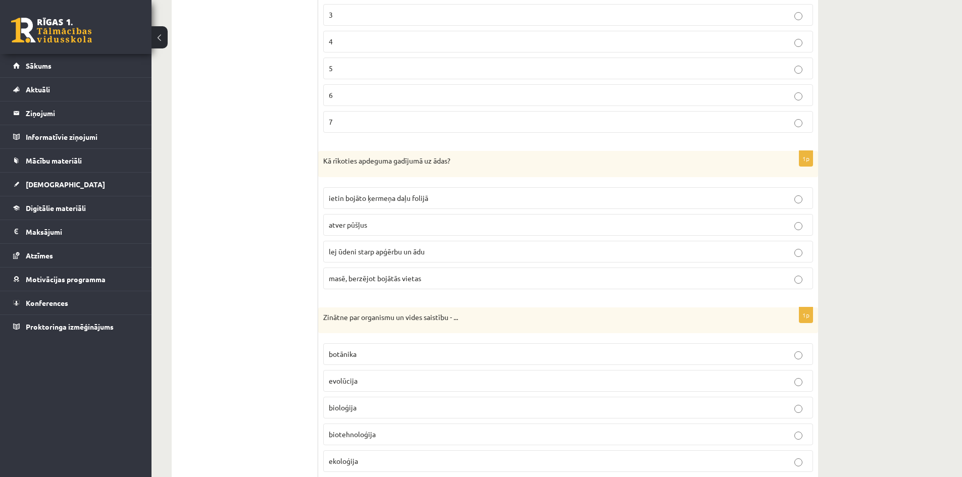
click at [772, 263] on label "lej ūdeni starp apģērbu un ādu" at bounding box center [568, 252] width 490 height 22
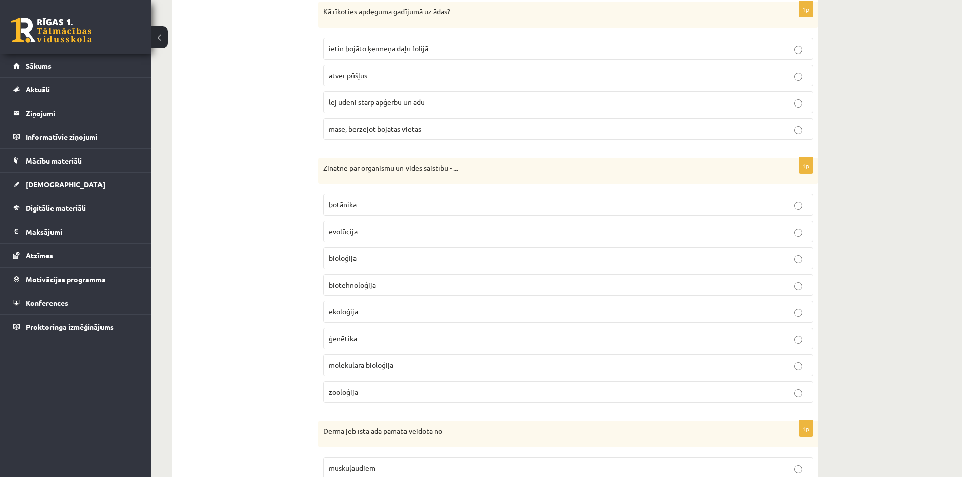
scroll to position [3787, 0]
click at [517, 312] on p "ekoloģija" at bounding box center [568, 310] width 479 height 11
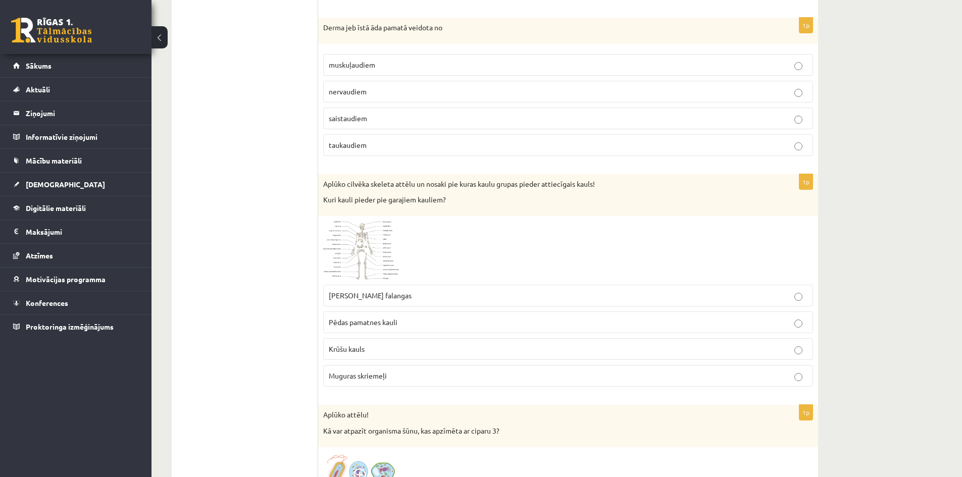
scroll to position [4191, 0]
click at [370, 242] on img at bounding box center [361, 248] width 76 height 59
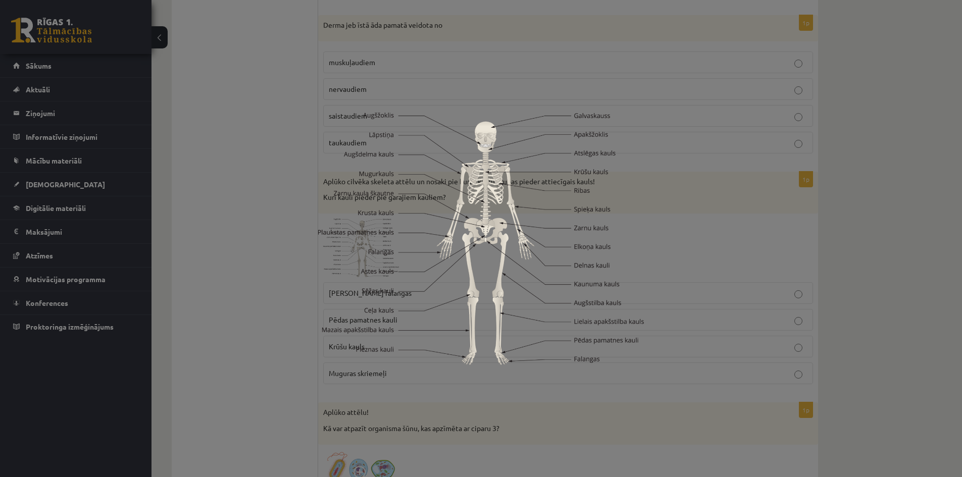
click at [841, 183] on div at bounding box center [481, 238] width 962 height 477
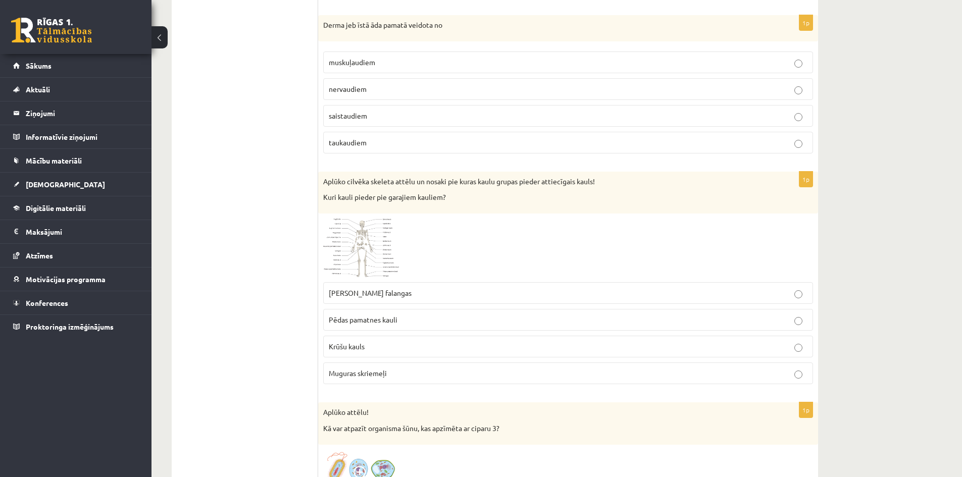
click at [382, 259] on img at bounding box center [361, 248] width 76 height 59
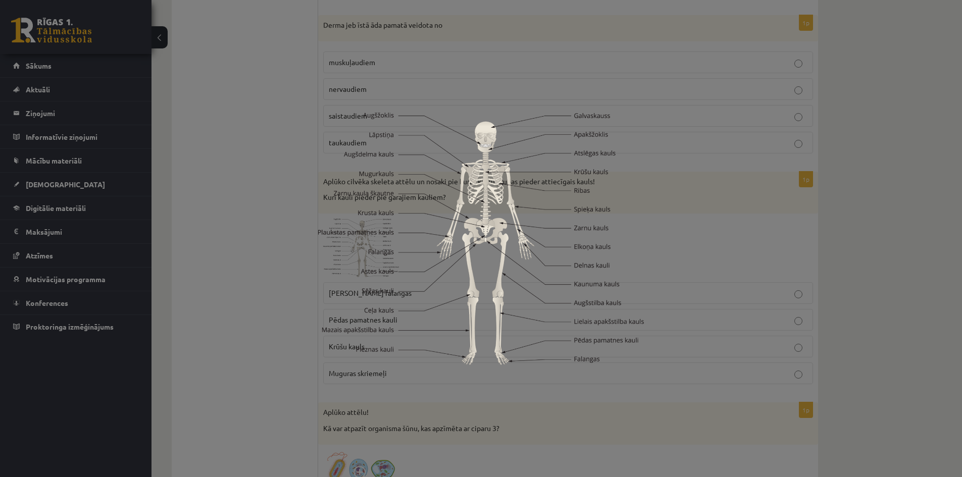
click at [307, 288] on div at bounding box center [481, 238] width 962 height 477
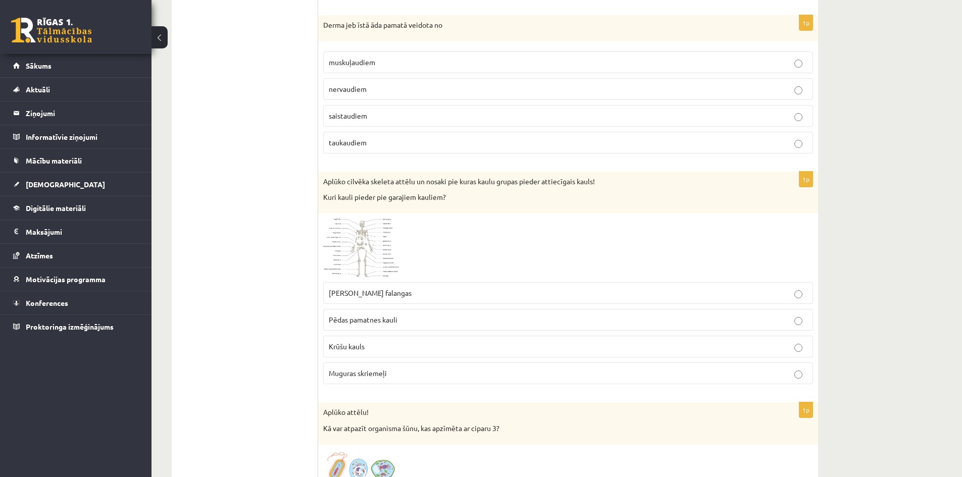
click at [444, 375] on p "Muguras skriemeļi" at bounding box center [568, 373] width 479 height 11
click at [460, 352] on p "Krūšu kauls" at bounding box center [568, 346] width 479 height 11
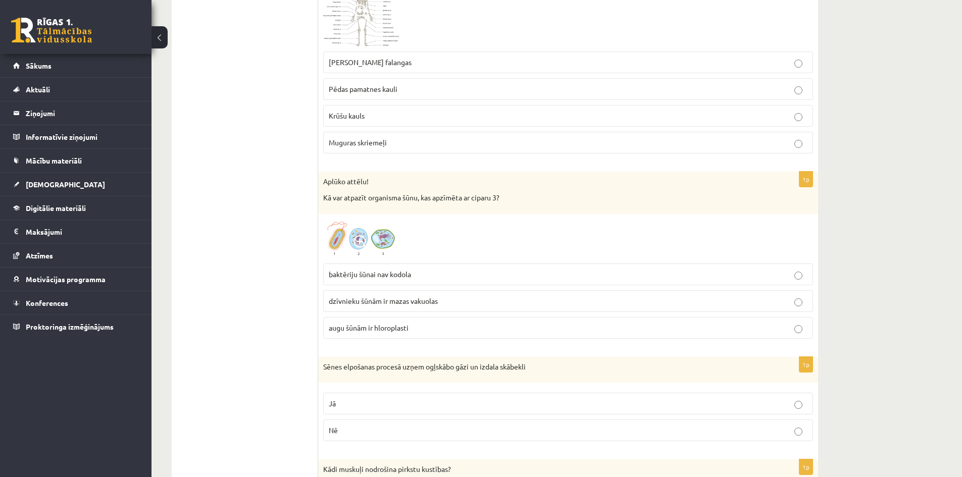
scroll to position [4444, 0]
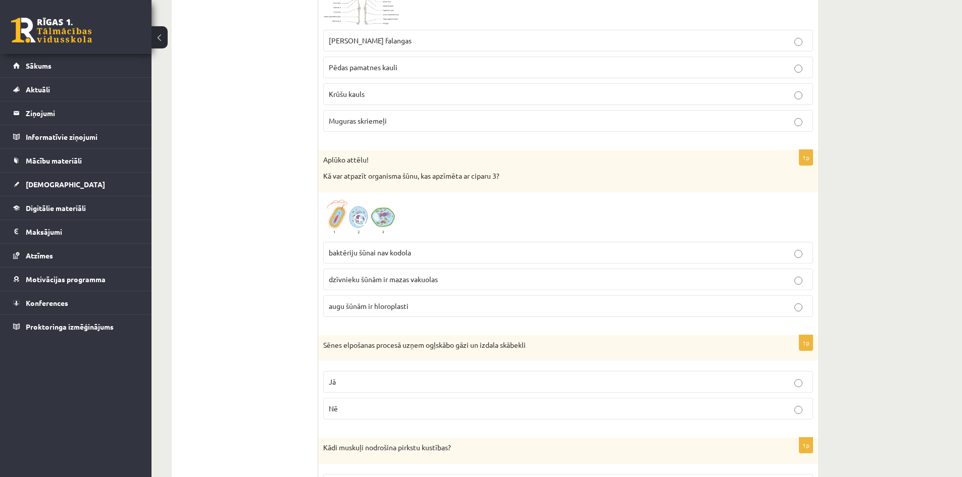
click at [385, 216] on img at bounding box center [361, 216] width 76 height 39
click at [389, 217] on img at bounding box center [361, 216] width 76 height 39
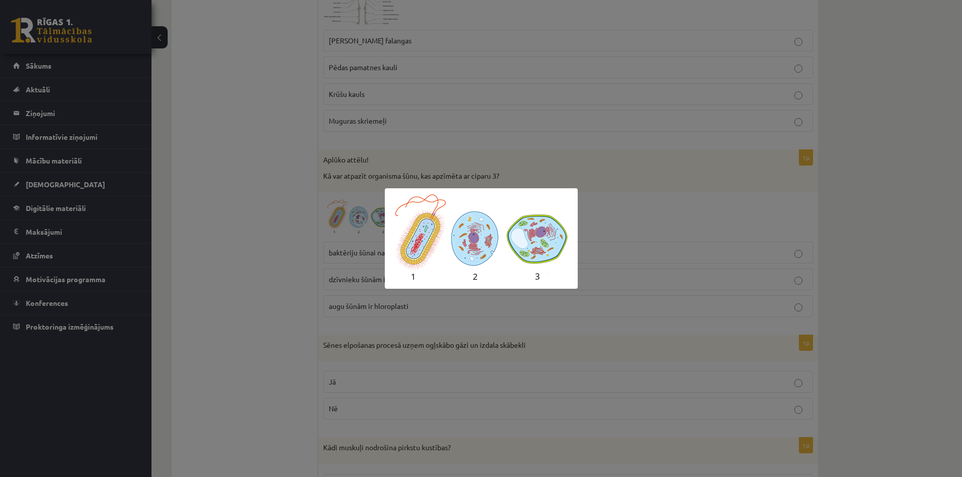
click at [624, 206] on div at bounding box center [481, 238] width 962 height 477
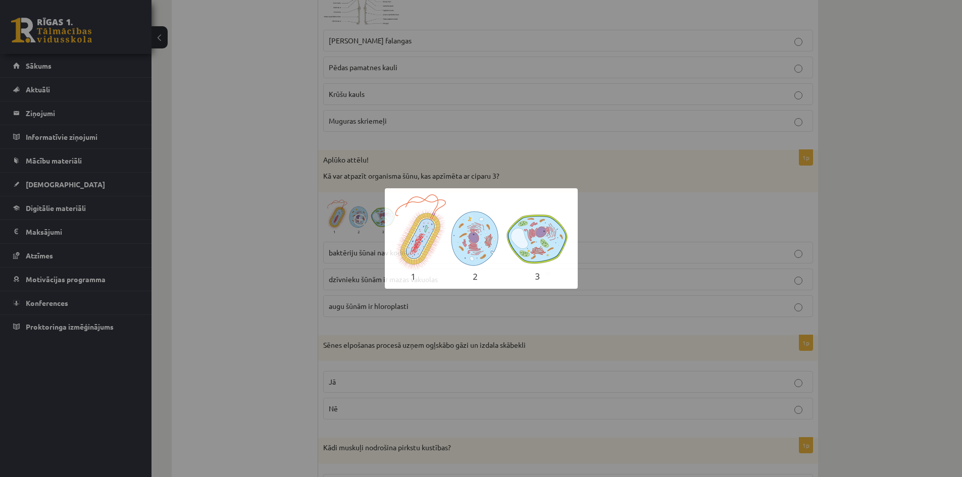
click at [624, 206] on div at bounding box center [481, 238] width 962 height 477
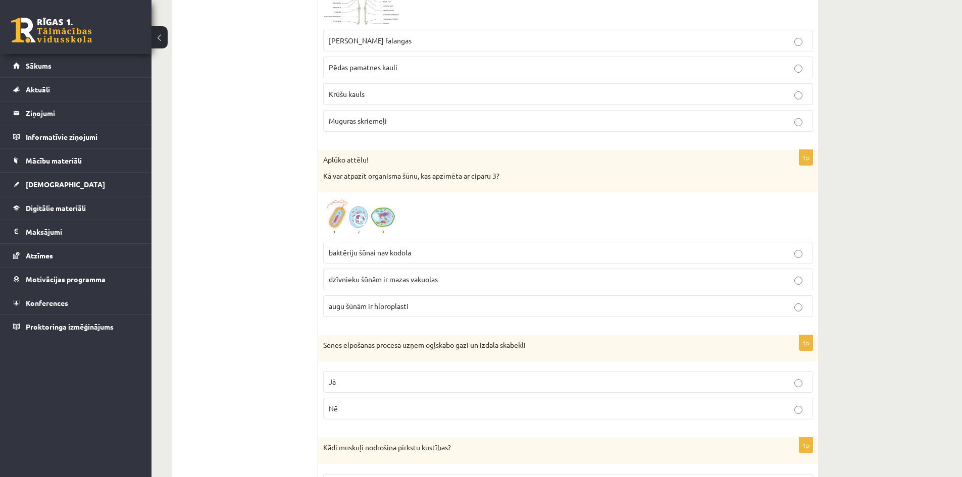
click at [521, 306] on p "augu šūnām ir hloroplasti" at bounding box center [568, 306] width 479 height 11
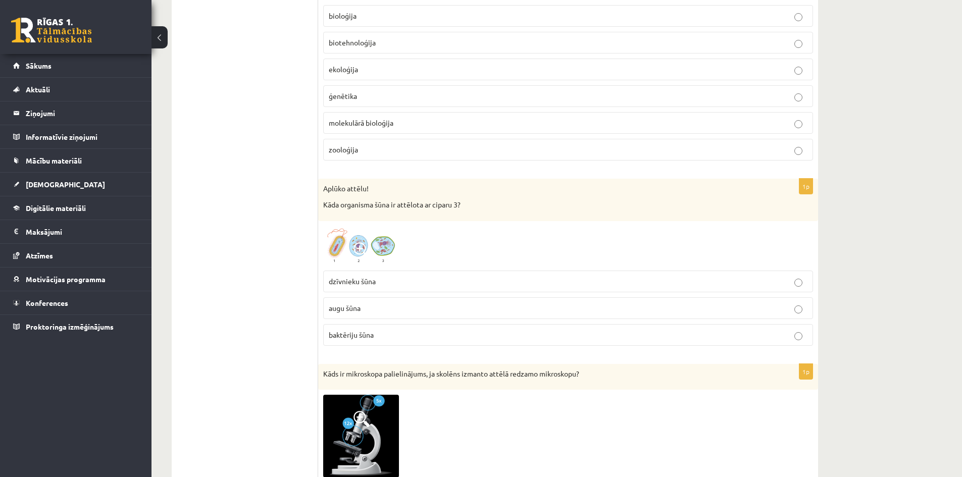
scroll to position [1969, 0]
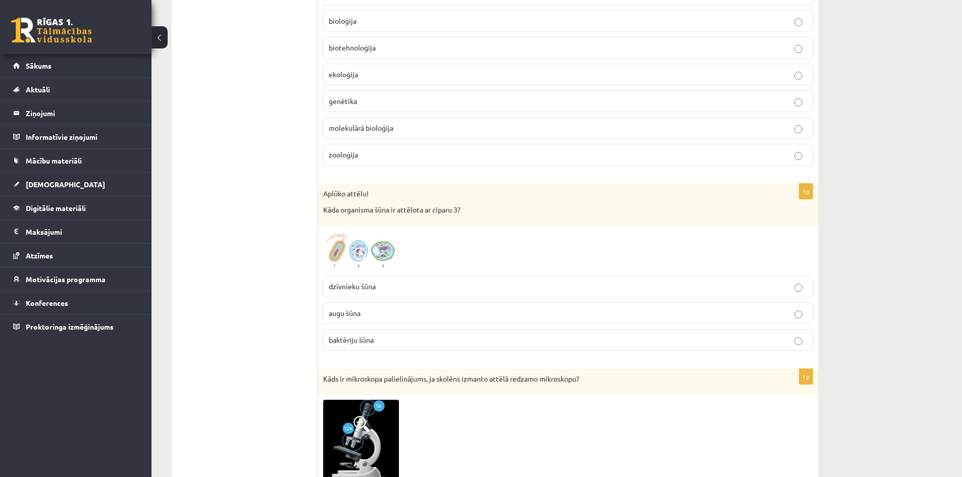
click at [570, 314] on p "augu šūna" at bounding box center [568, 313] width 479 height 11
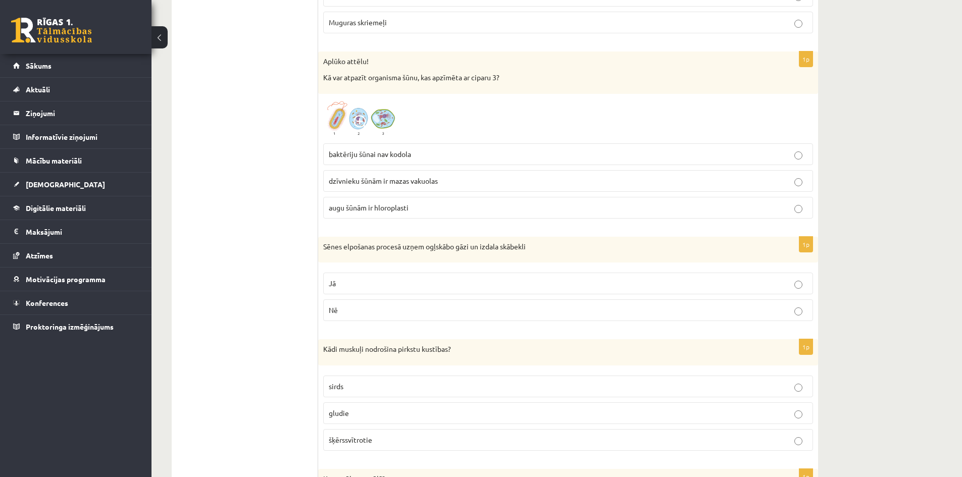
scroll to position [4545, 0]
click at [563, 313] on p "Nē" at bounding box center [568, 307] width 479 height 11
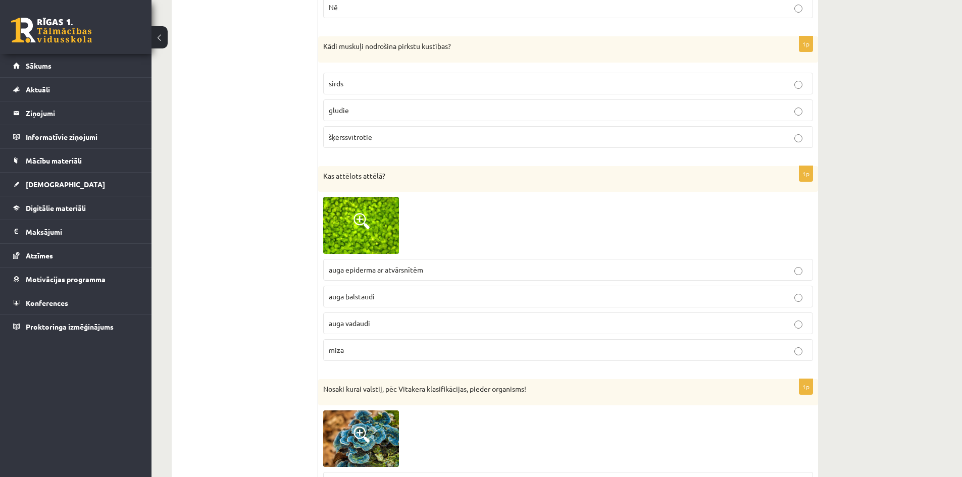
scroll to position [4848, 0]
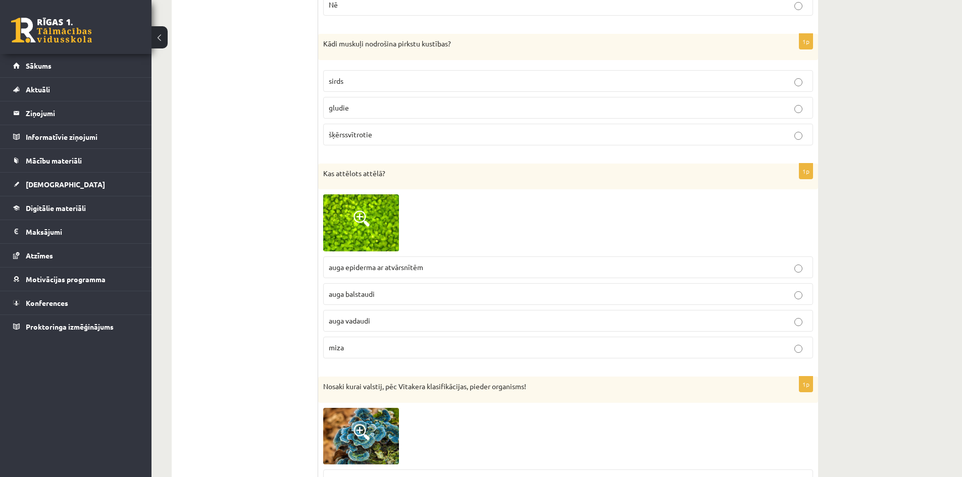
click at [550, 272] on p "auga epiderma ar atvārsnītēm" at bounding box center [568, 267] width 479 height 11
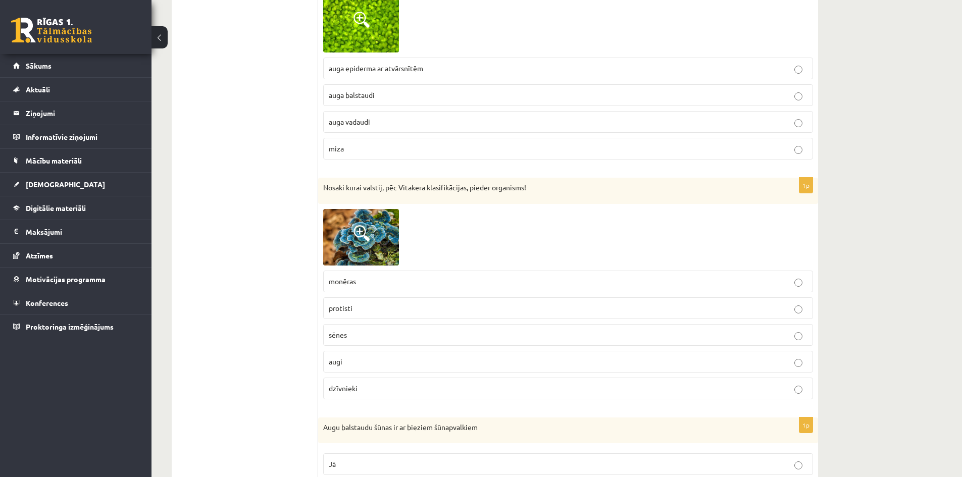
scroll to position [5050, 0]
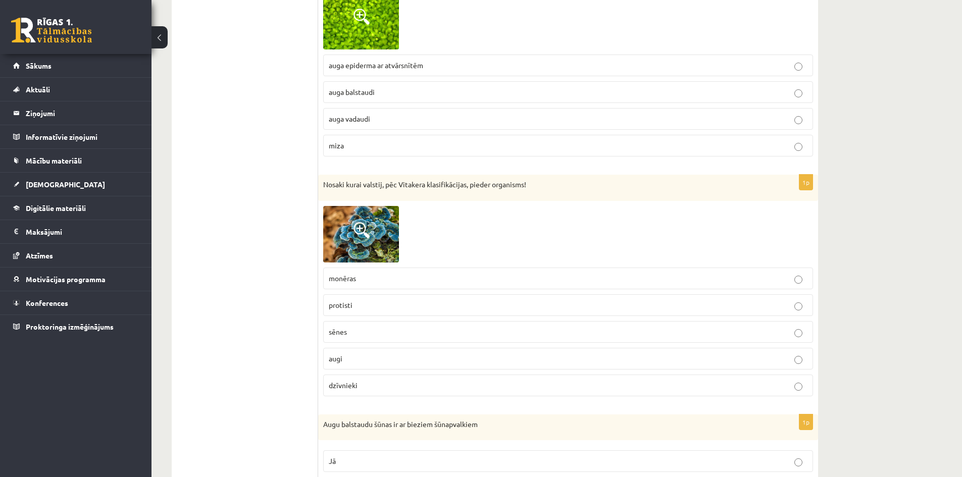
click at [367, 240] on img at bounding box center [361, 234] width 76 height 57
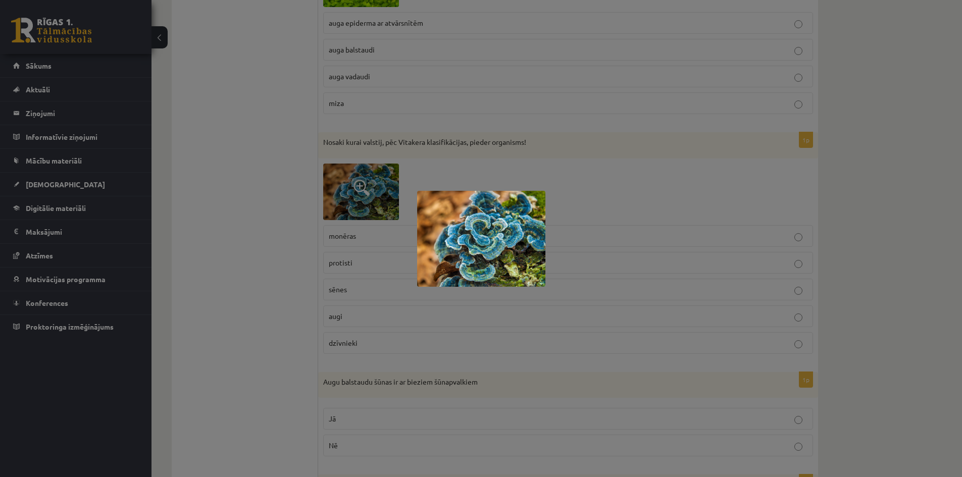
scroll to position [5100, 0]
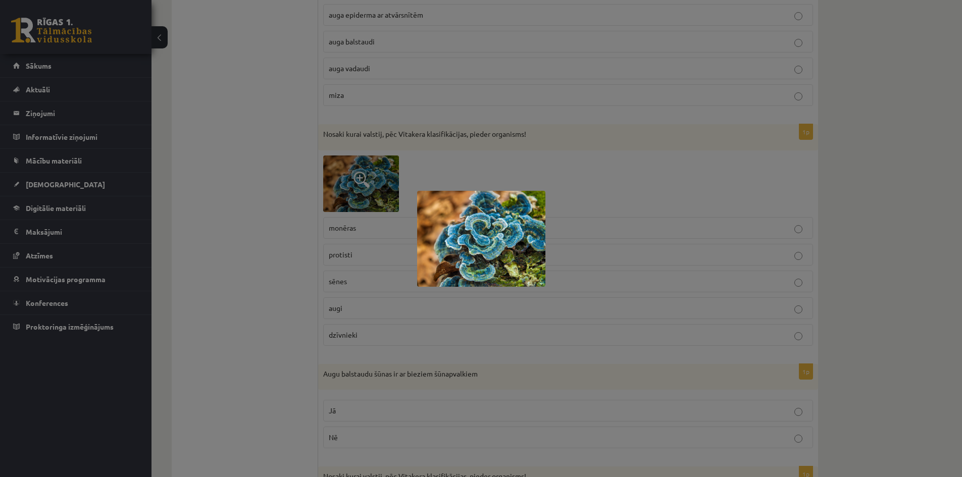
click at [301, 301] on div at bounding box center [481, 238] width 962 height 477
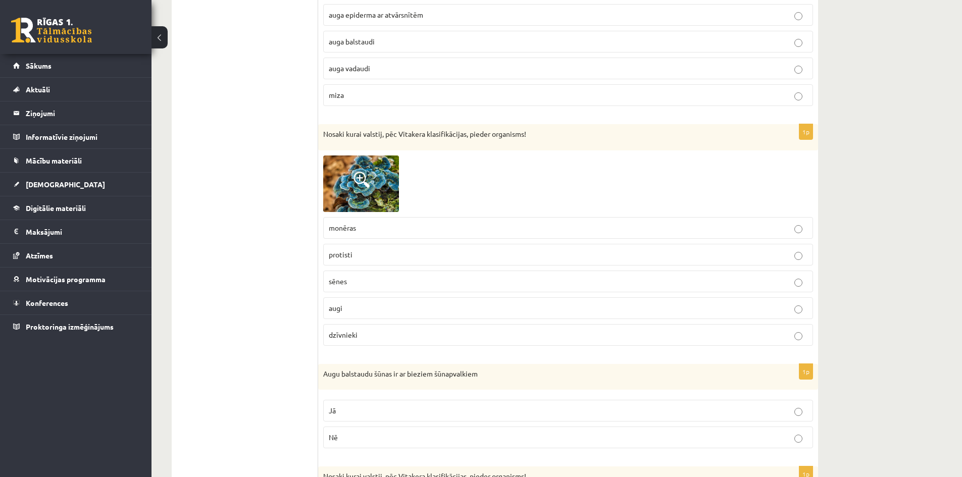
click at [446, 277] on p "sēnes" at bounding box center [568, 281] width 479 height 11
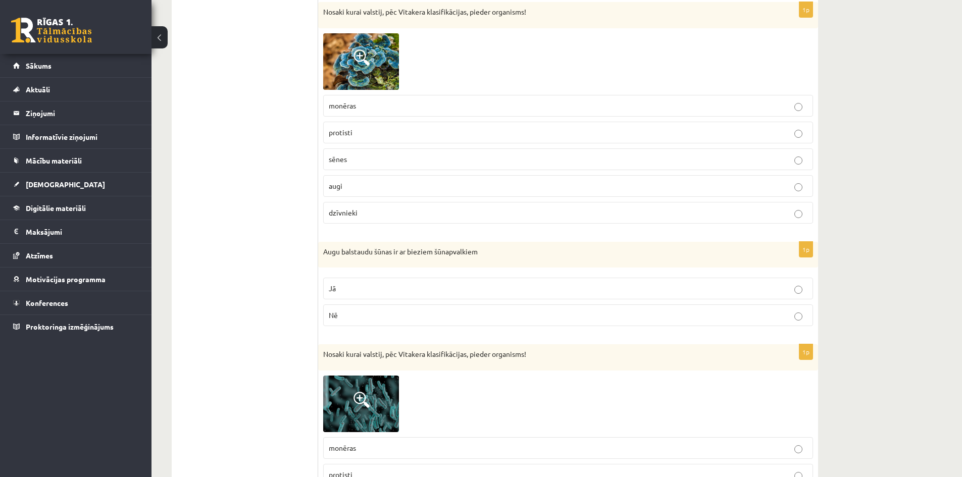
scroll to position [5252, 0]
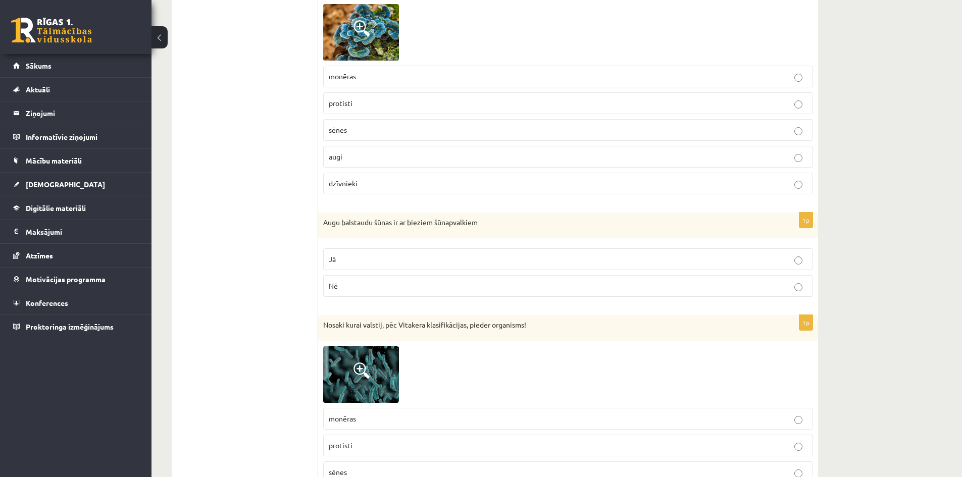
click at [400, 260] on p "Jā" at bounding box center [568, 259] width 479 height 11
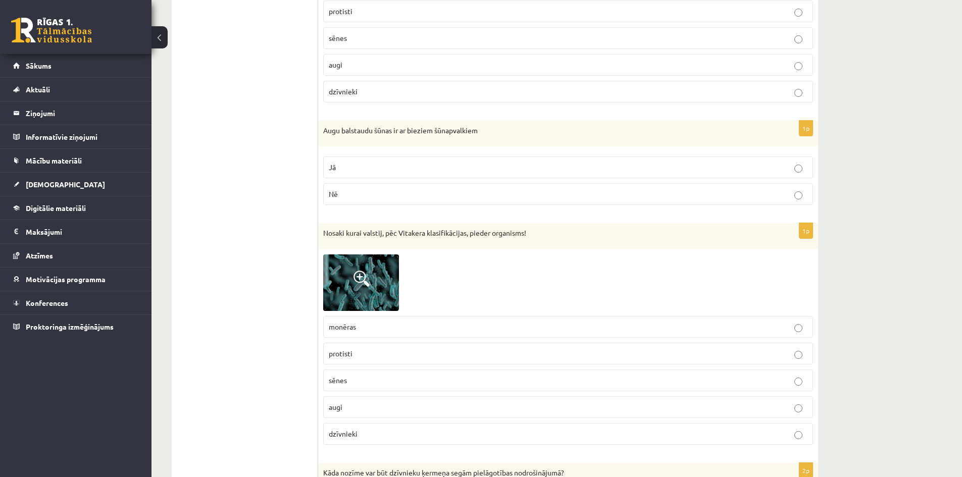
scroll to position [5353, 0]
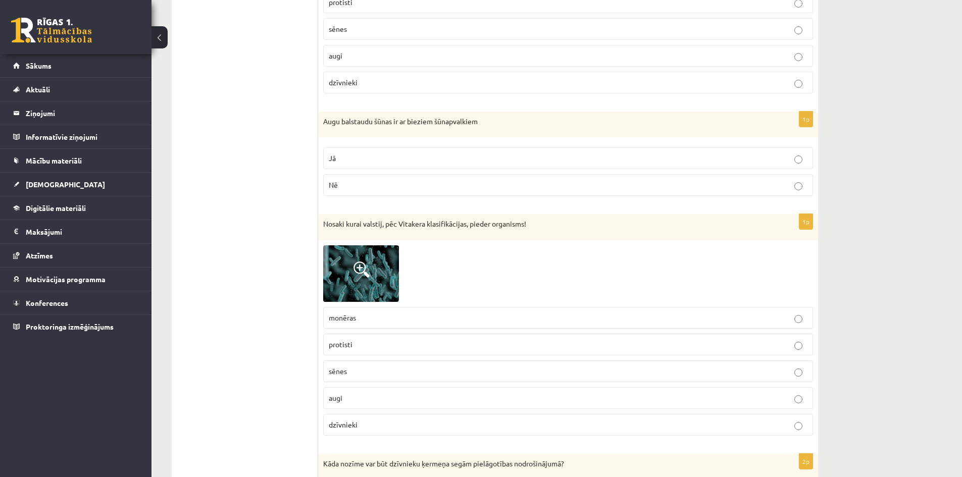
click at [347, 281] on img at bounding box center [361, 273] width 76 height 57
click at [0, 0] on div at bounding box center [0, 0] width 0 height 0
click at [347, 281] on img at bounding box center [361, 273] width 76 height 57
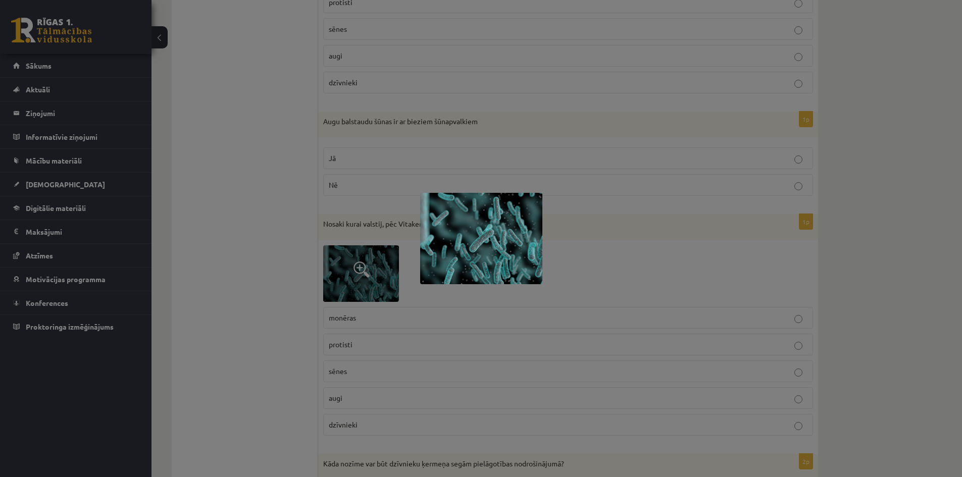
click at [244, 346] on div at bounding box center [481, 238] width 962 height 477
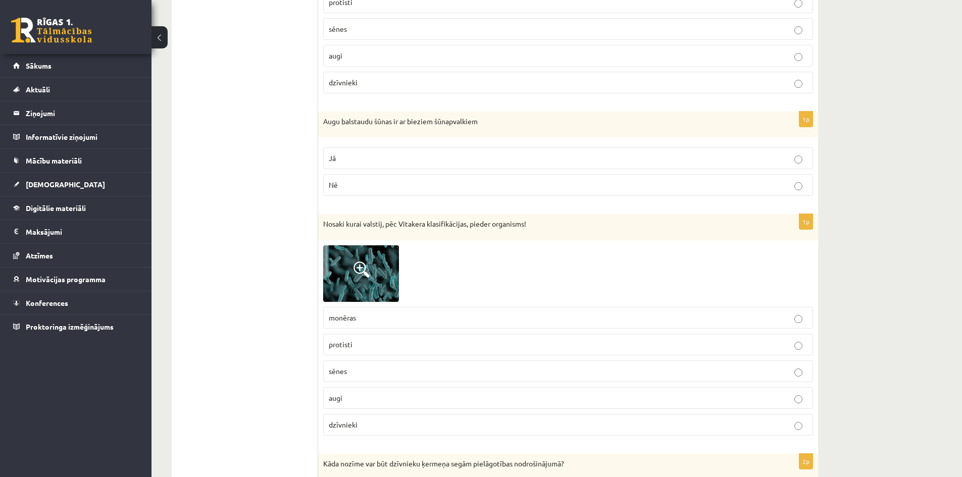
click at [457, 320] on p "monēras" at bounding box center [568, 318] width 479 height 11
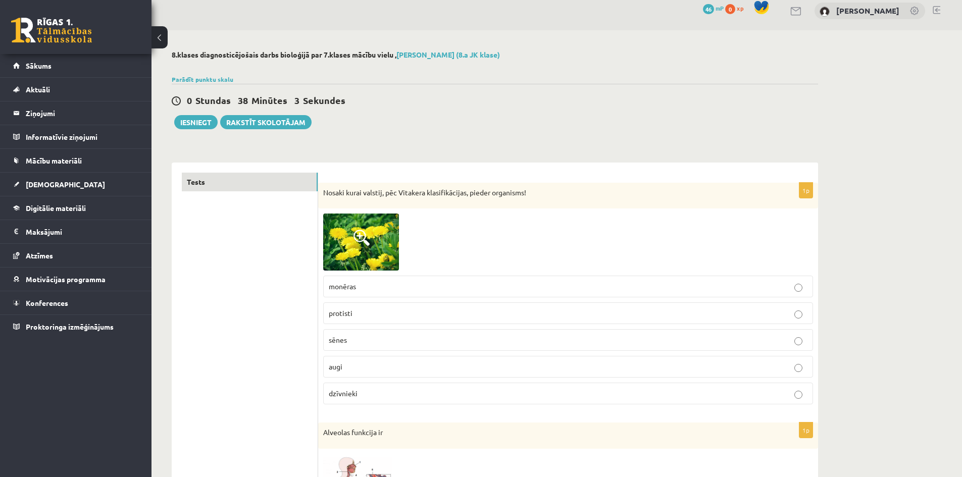
scroll to position [0, 0]
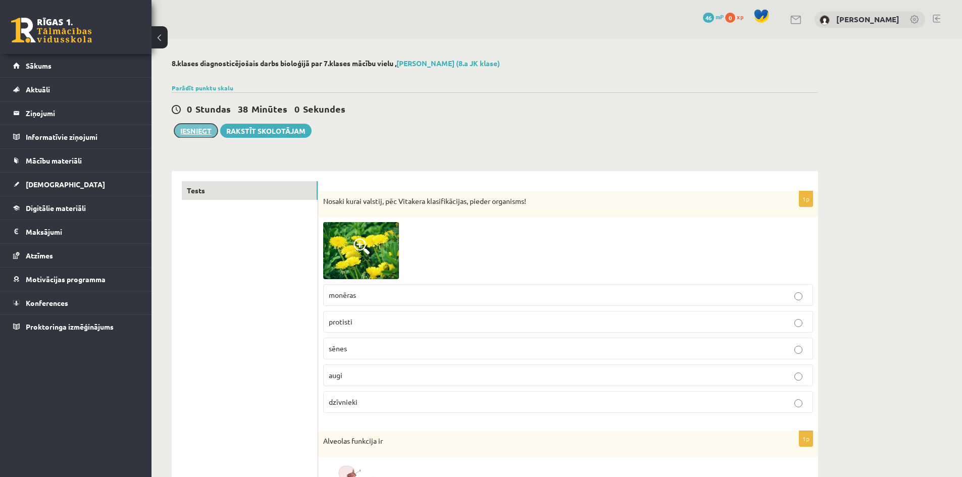
click at [196, 131] on button "Iesniegt" at bounding box center [195, 131] width 43 height 14
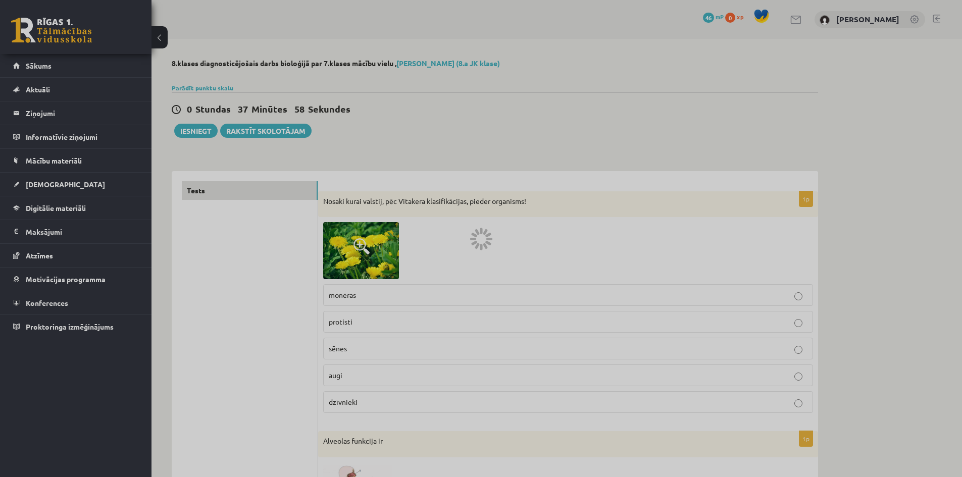
click at [520, 48] on div at bounding box center [481, 238] width 962 height 477
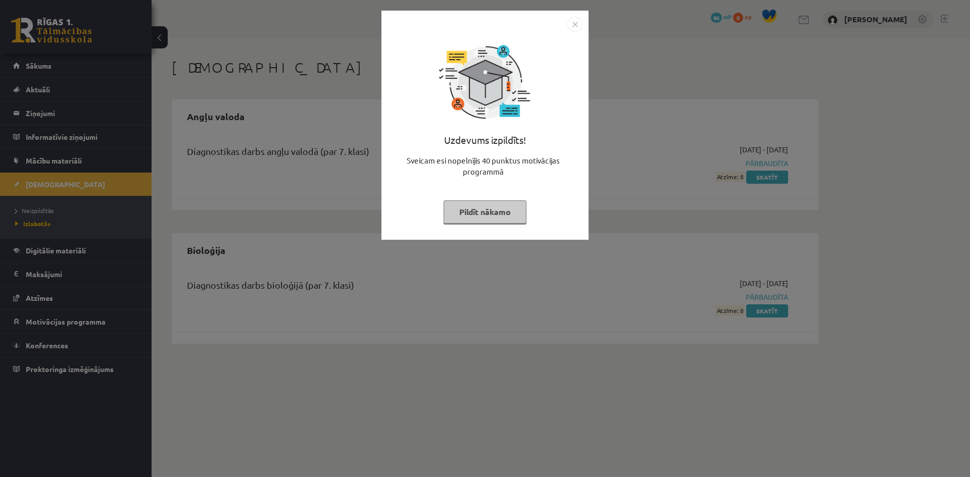
click at [499, 215] on button "Pildīt nākamo" at bounding box center [484, 211] width 83 height 23
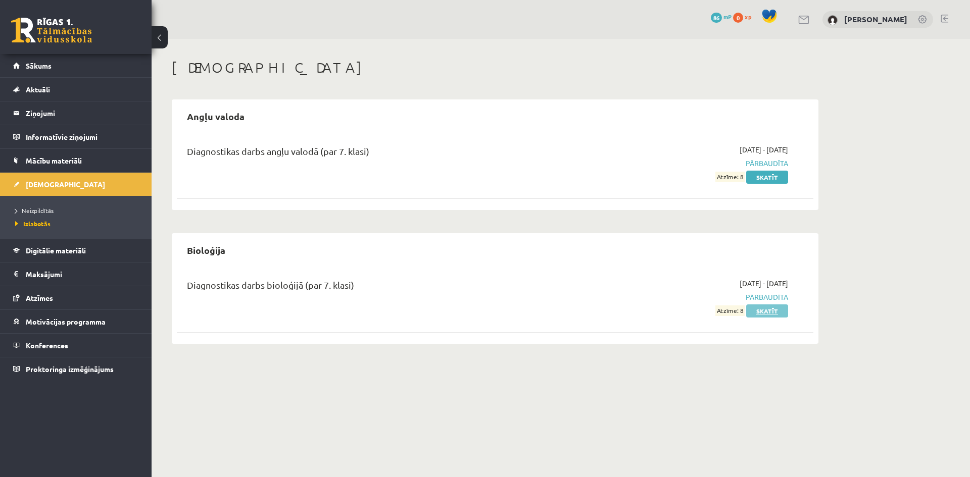
click at [761, 312] on link "Skatīt" at bounding box center [767, 311] width 42 height 13
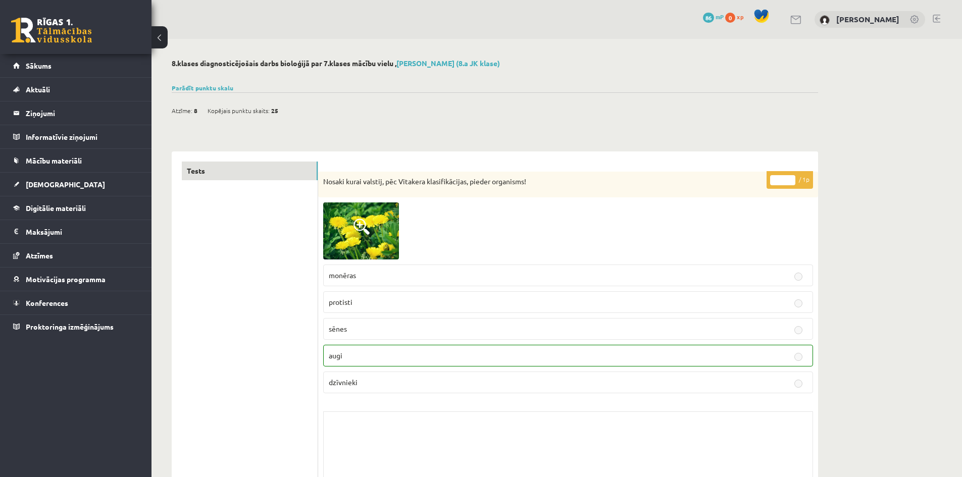
click at [830, 19] on img at bounding box center [825, 20] width 10 height 10
click at [889, 18] on link "[PERSON_NAME]" at bounding box center [867, 19] width 63 height 10
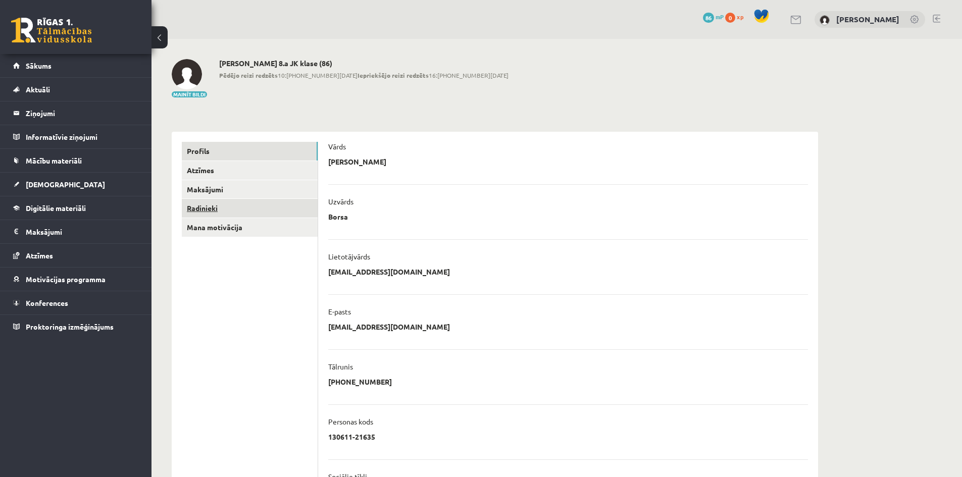
click at [262, 201] on link "Radinieki" at bounding box center [250, 208] width 136 height 19
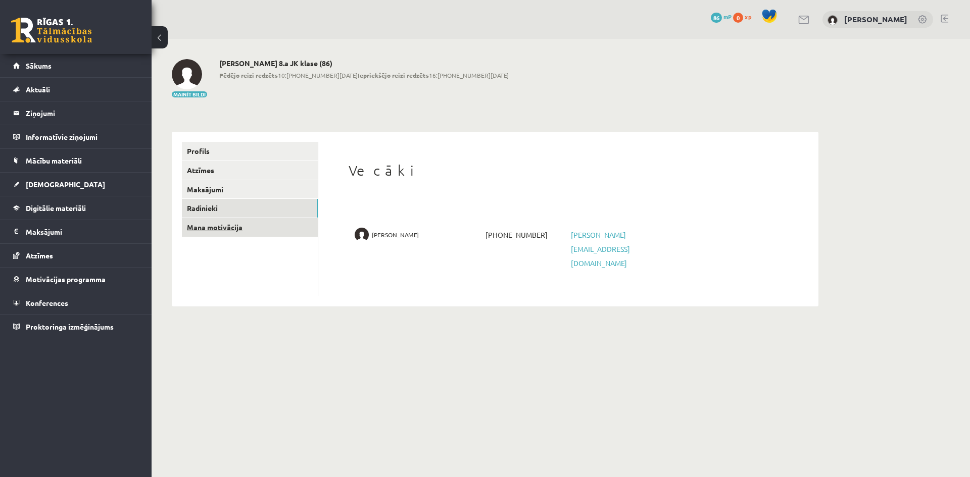
click at [253, 222] on link "Mana motivācija" at bounding box center [250, 227] width 136 height 19
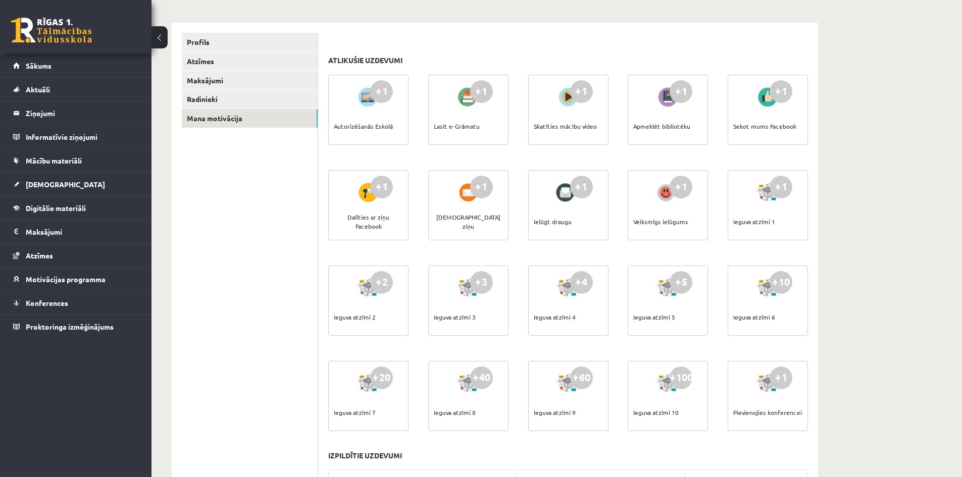
scroll to position [106, 0]
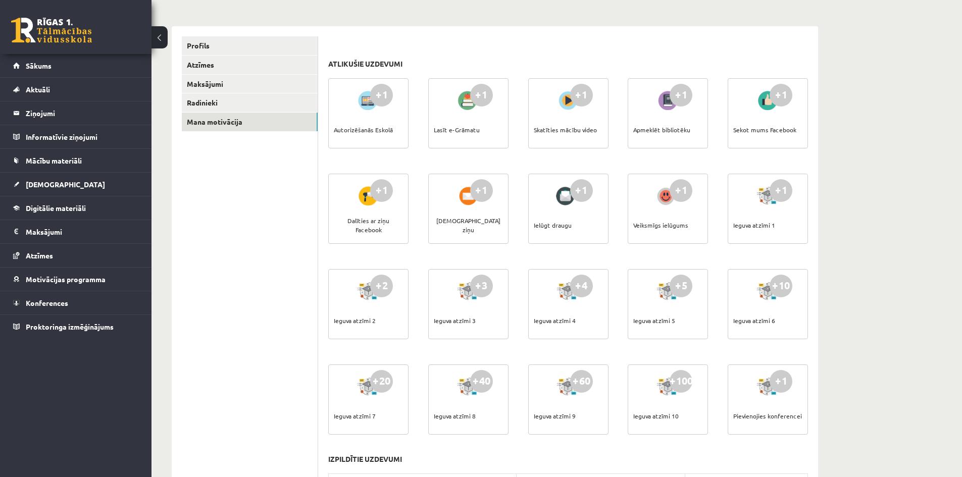
click at [457, 131] on div "Lasīt e-Grāmatu" at bounding box center [457, 129] width 46 height 35
click at [455, 131] on div "Lasīt e-Grāmatu" at bounding box center [457, 129] width 46 height 35
click at [469, 108] on div at bounding box center [468, 100] width 29 height 23
click at [471, 100] on div "+1" at bounding box center [481, 95] width 23 height 23
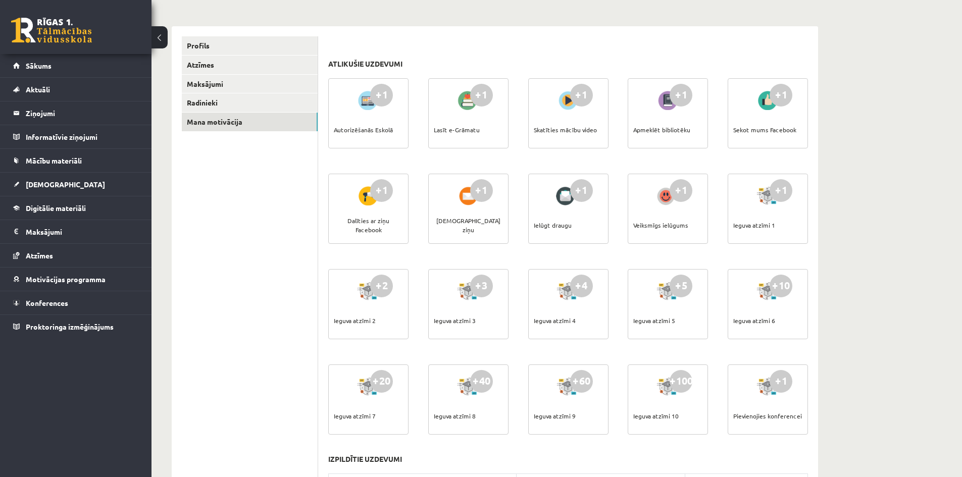
click at [486, 119] on div "+1 Lasīt e-Grāmatu" at bounding box center [468, 113] width 80 height 70
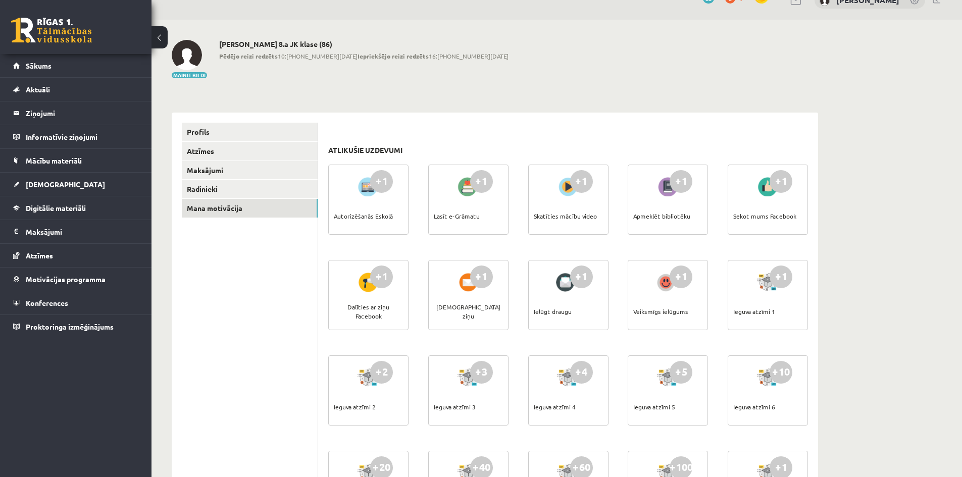
scroll to position [0, 0]
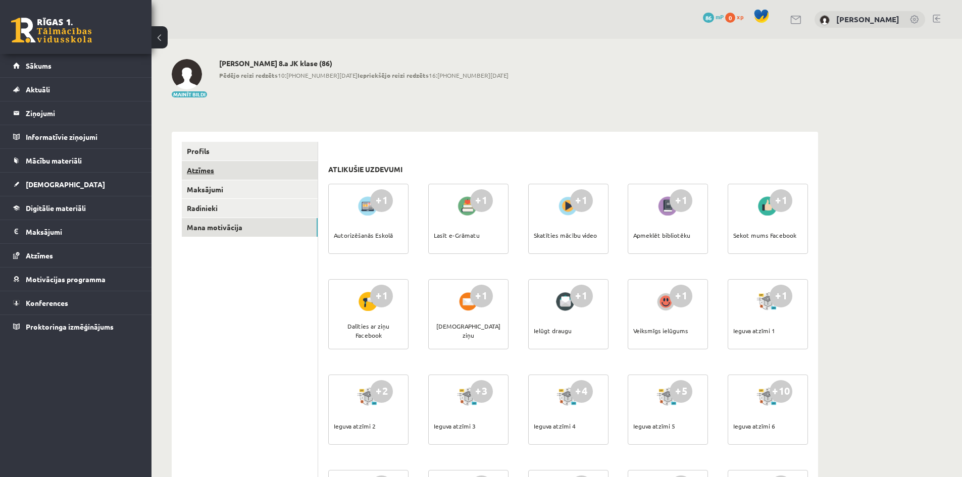
click at [202, 171] on link "Atzīmes" at bounding box center [250, 170] width 136 height 19
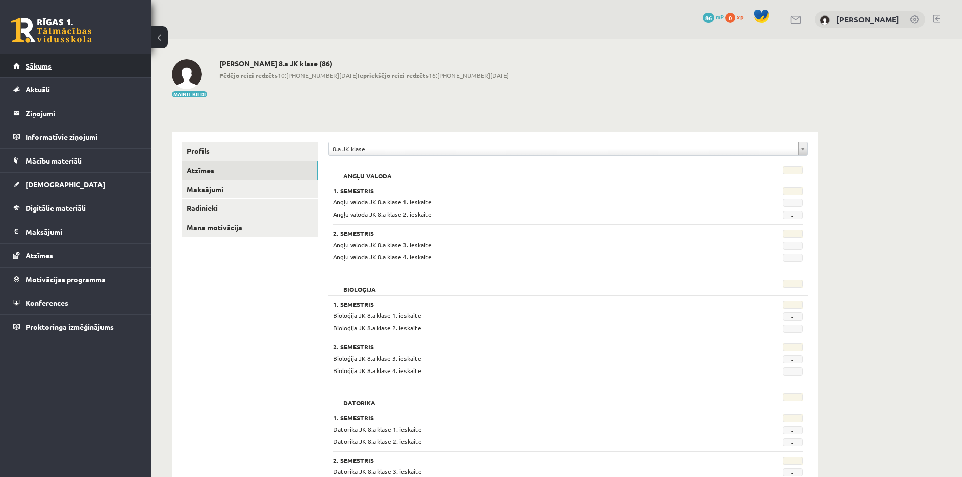
click at [50, 58] on link "Sākums" at bounding box center [76, 65] width 126 height 23
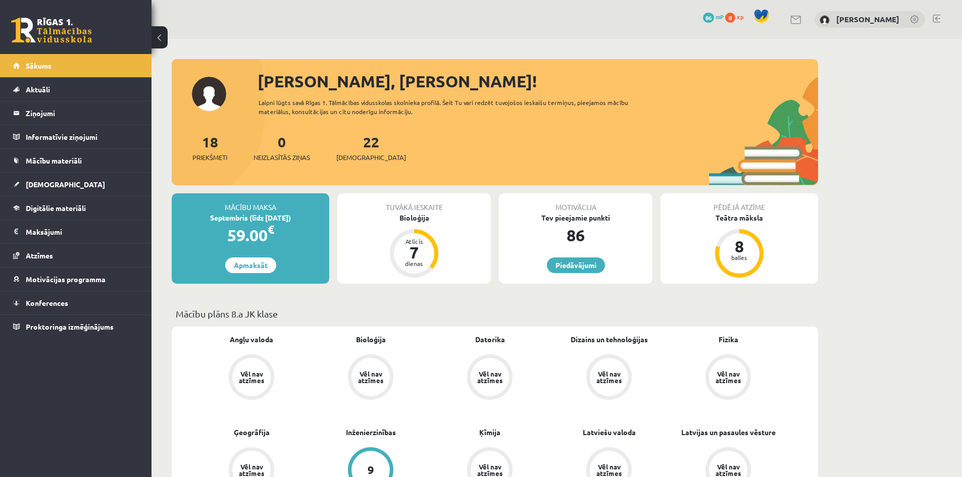
click at [421, 229] on div "Tuvākā ieskaite Bioloģija Atlicis 7 dienas" at bounding box center [414, 238] width 154 height 90
click at [423, 219] on div "Bioloģija" at bounding box center [414, 218] width 154 height 11
click at [415, 214] on div "Bioloģija" at bounding box center [414, 218] width 154 height 11
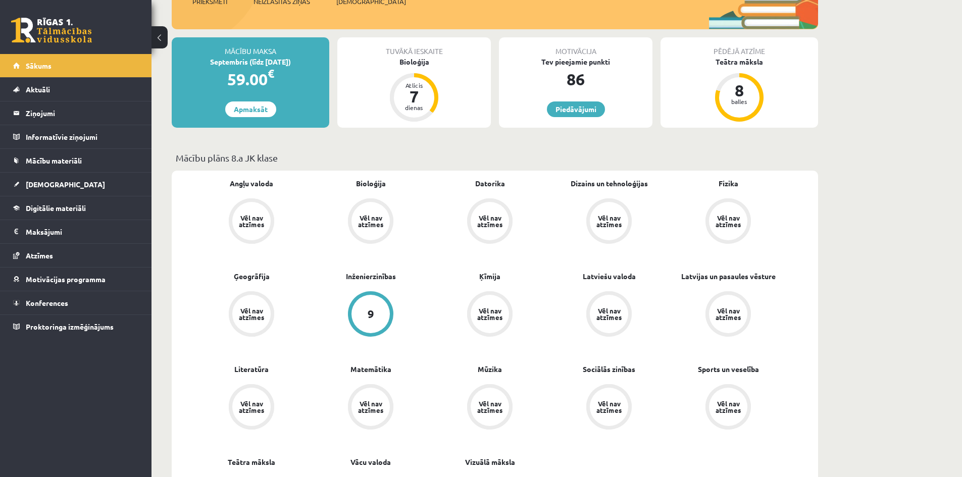
scroll to position [151, 0]
